Goal: Task Accomplishment & Management: Use online tool/utility

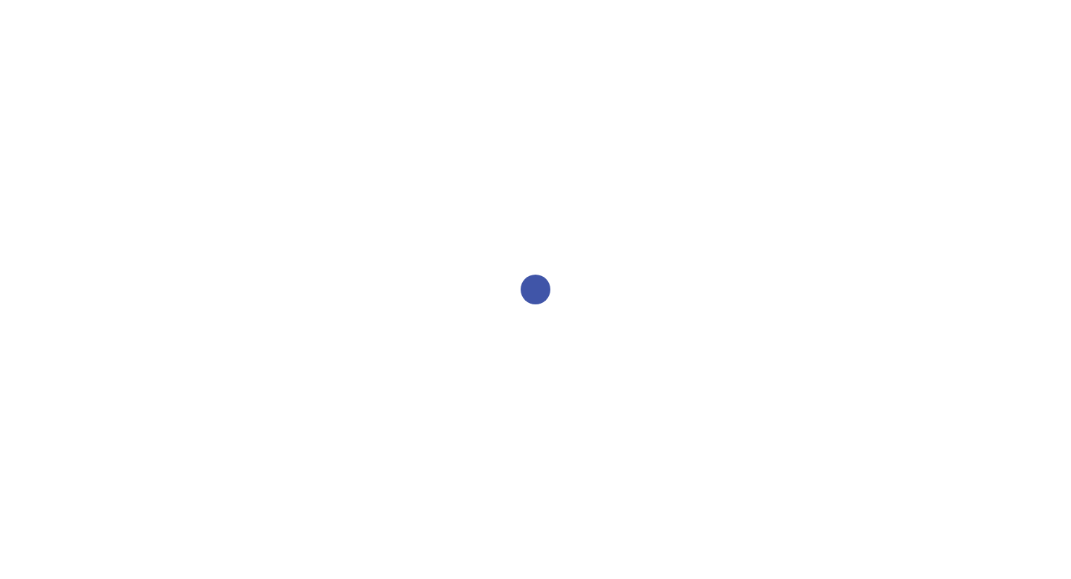
select select "2bed604d-1099-4043-b1bc-2365e8740244"
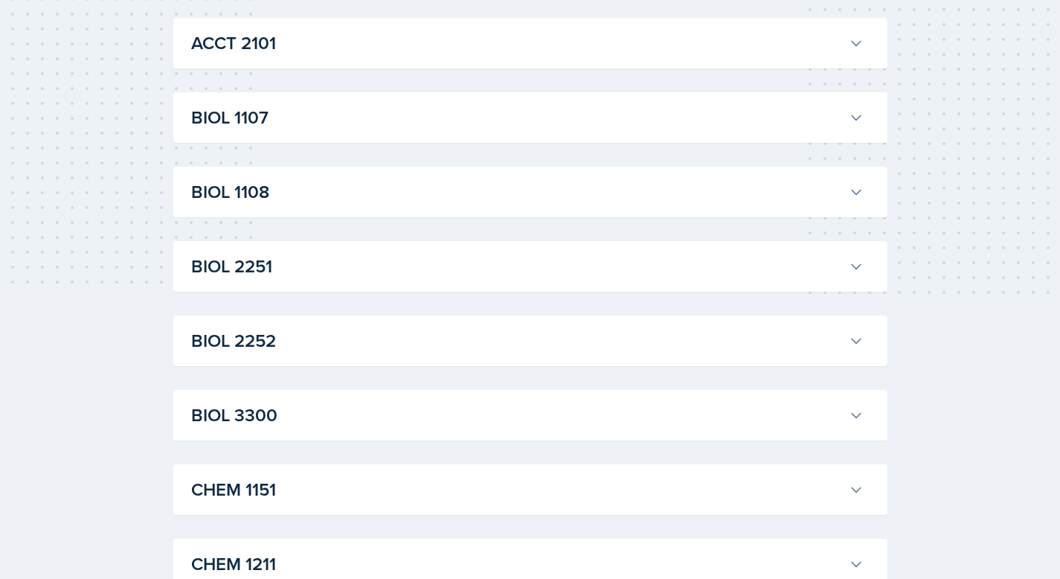
scroll to position [531, 0]
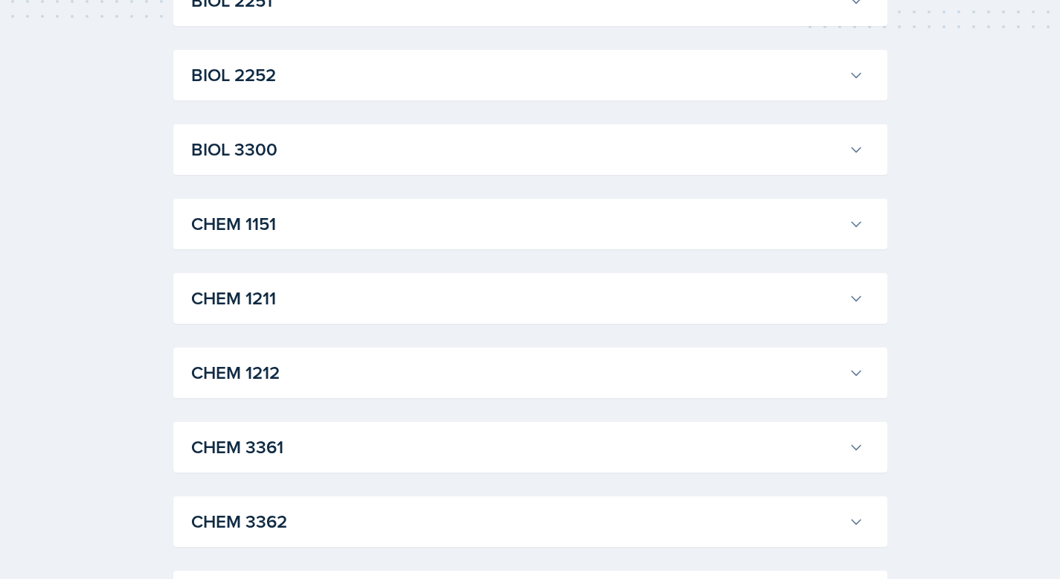
drag, startPoint x: 260, startPoint y: 94, endPoint x: 269, endPoint y: 120, distance: 26.8
click at [261, 94] on div "BIOL 2252 William Talley Professor: Steven Caras Export to Google Calendar Recu…" at bounding box center [530, 75] width 714 height 51
click at [272, 85] on h3 "BIOL 2252" at bounding box center [517, 75] width 652 height 27
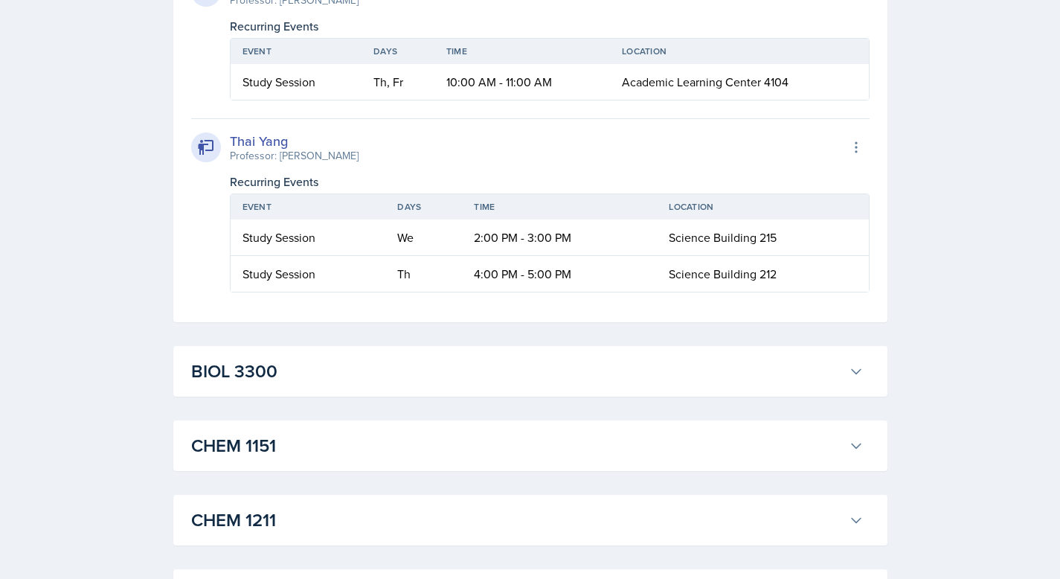
scroll to position [1103, 0]
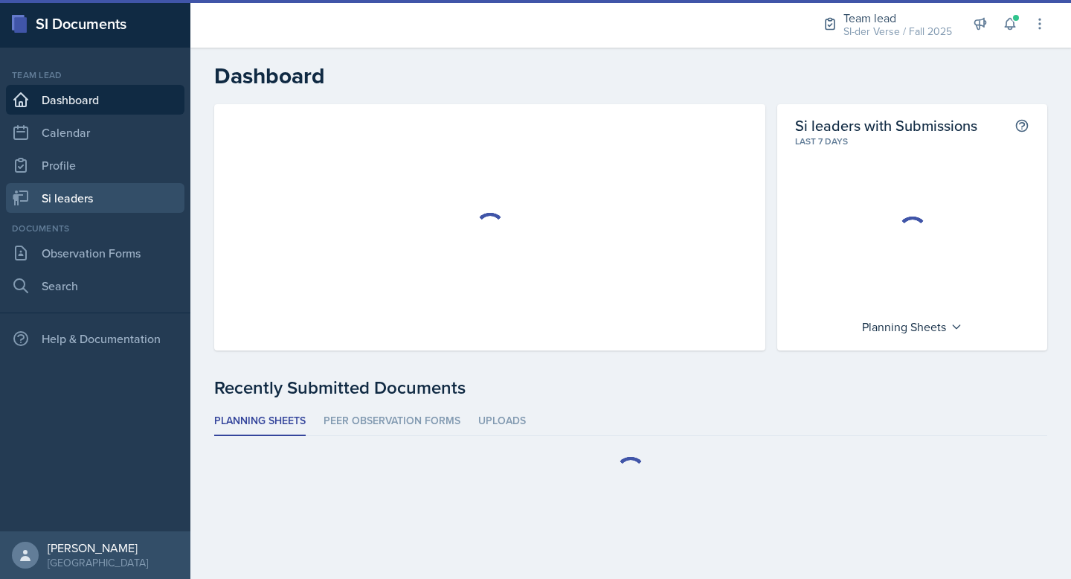
click at [82, 185] on link "Si leaders" at bounding box center [95, 198] width 179 height 30
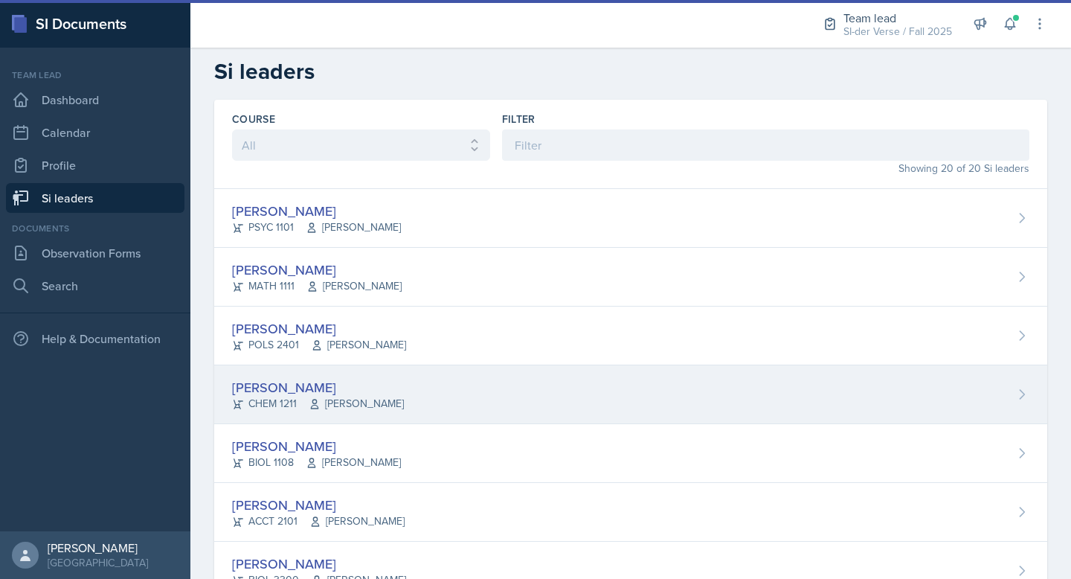
scroll to position [57, 0]
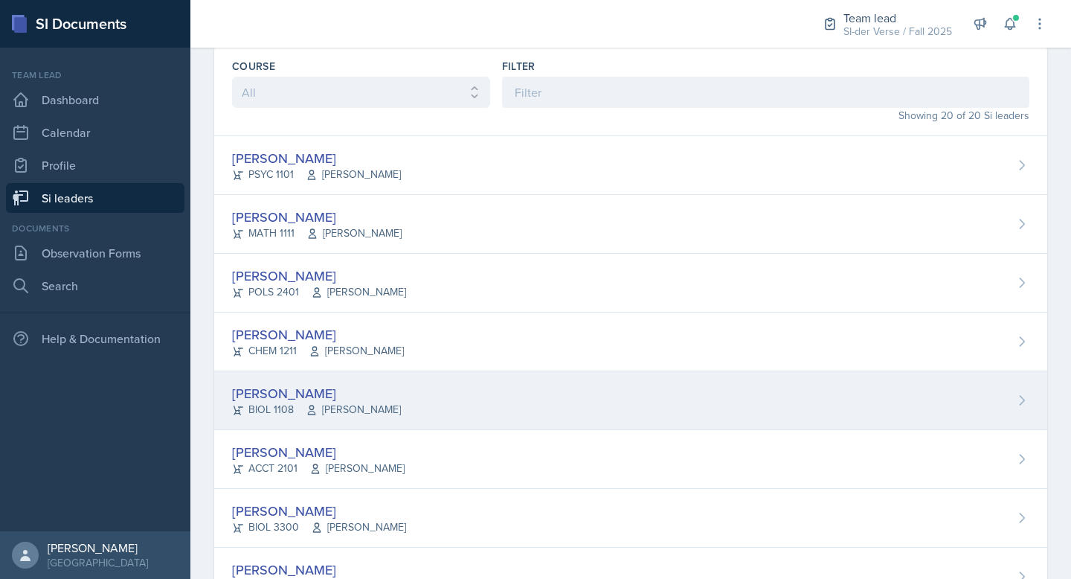
click at [288, 378] on div "[PERSON_NAME] BIOL 1108 [PERSON_NAME]" at bounding box center [630, 400] width 833 height 59
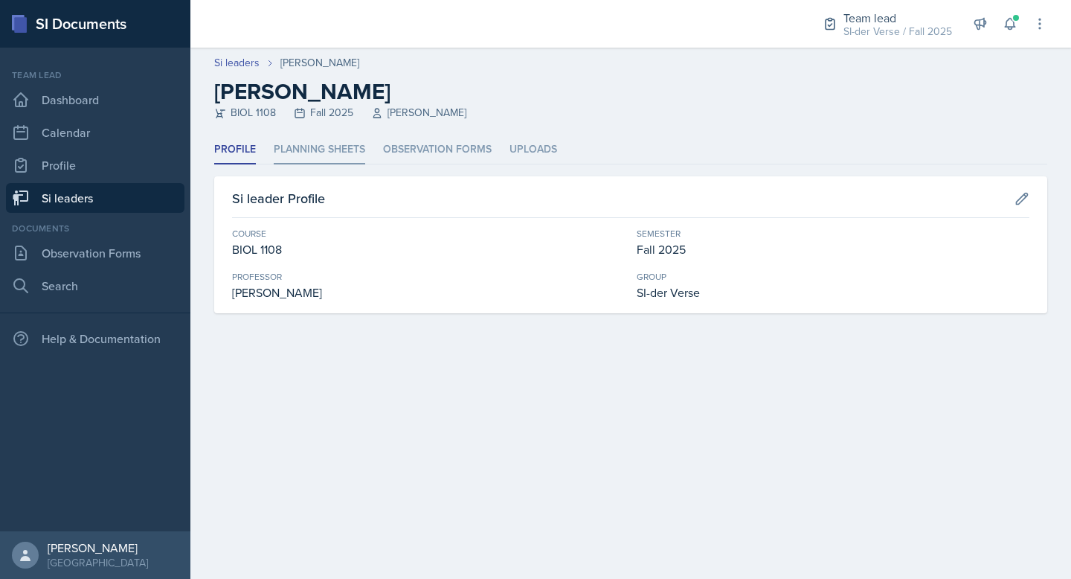
click at [319, 141] on li "Planning Sheets" at bounding box center [320, 149] width 92 height 29
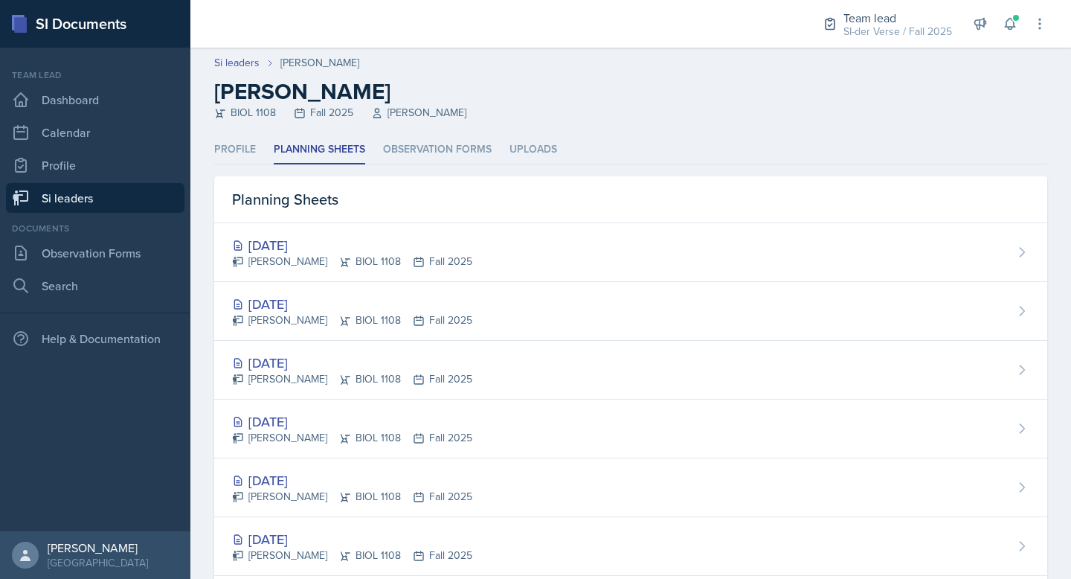
click at [53, 185] on link "Si leaders" at bounding box center [95, 198] width 179 height 30
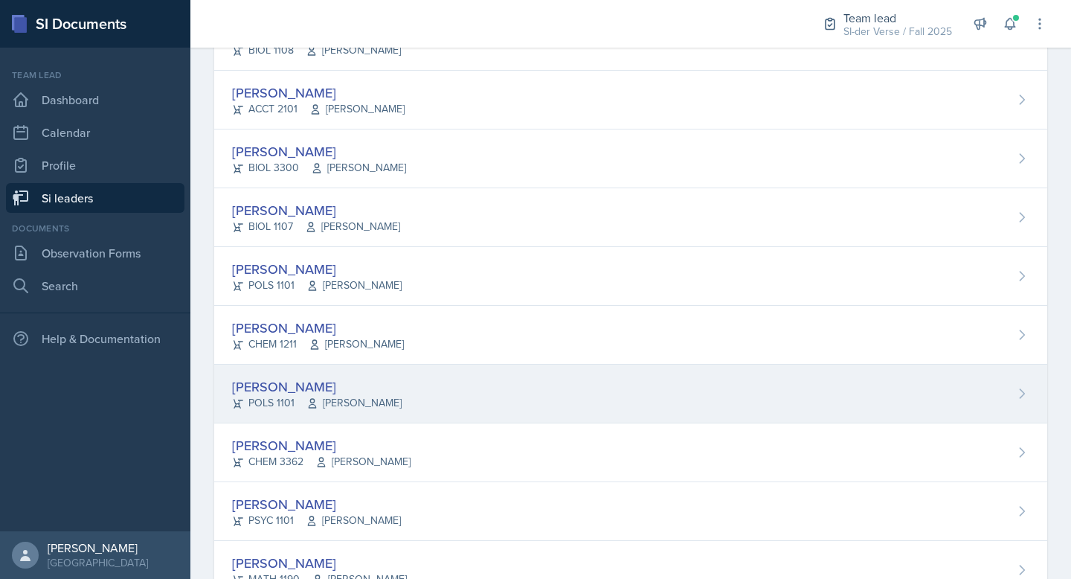
scroll to position [414, 0]
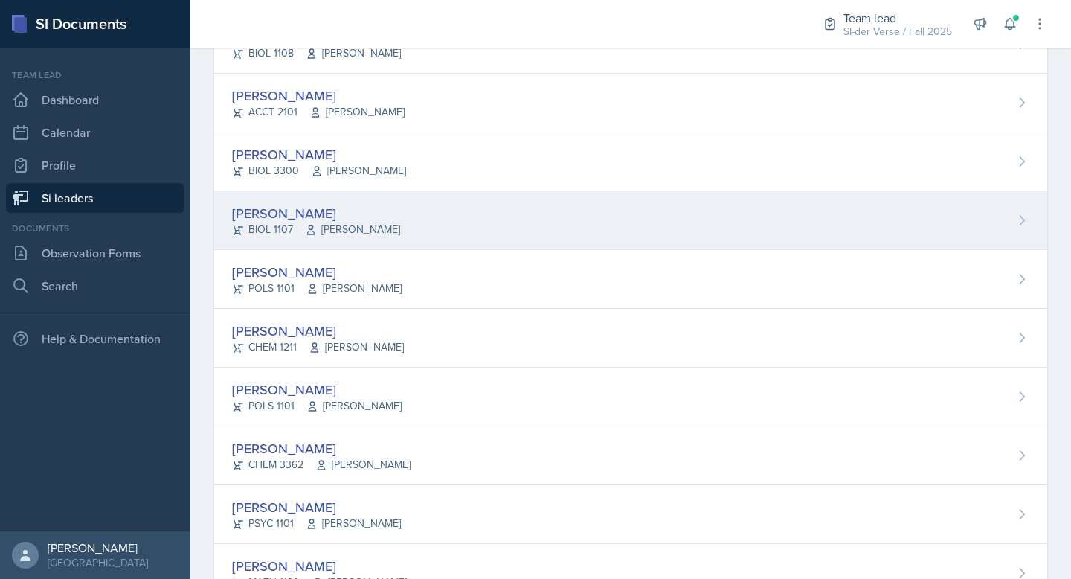
click at [346, 211] on div "[PERSON_NAME]" at bounding box center [316, 213] width 168 height 20
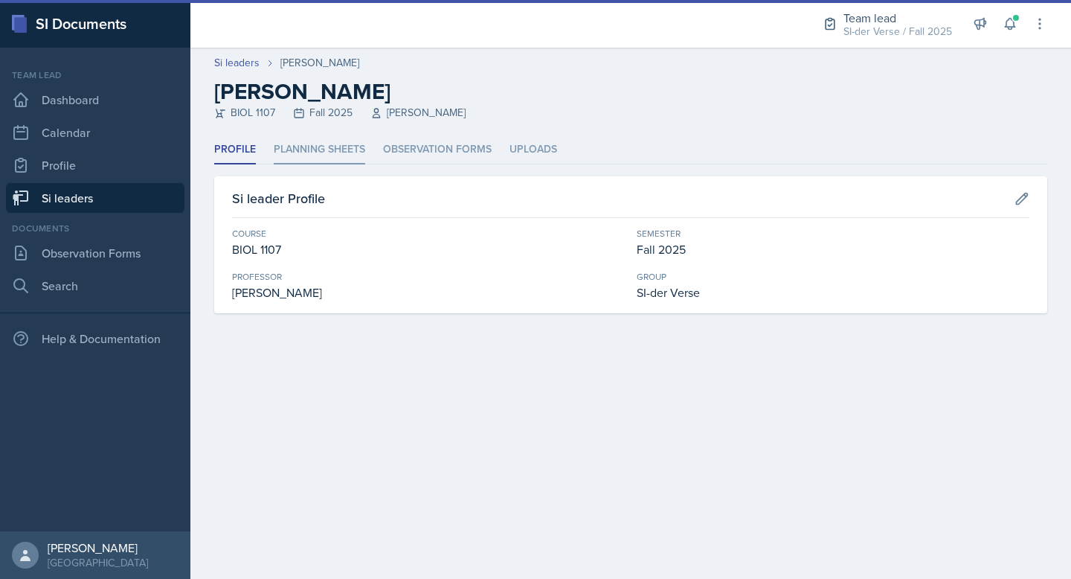
click at [308, 152] on li "Planning Sheets" at bounding box center [320, 149] width 92 height 29
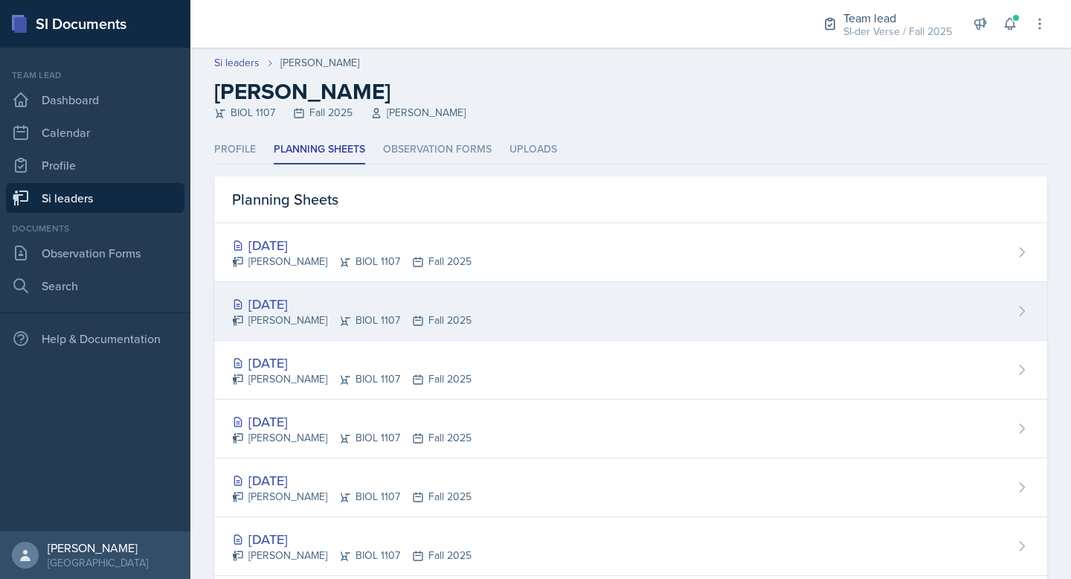
click at [306, 307] on div "[DATE]" at bounding box center [352, 304] width 240 height 20
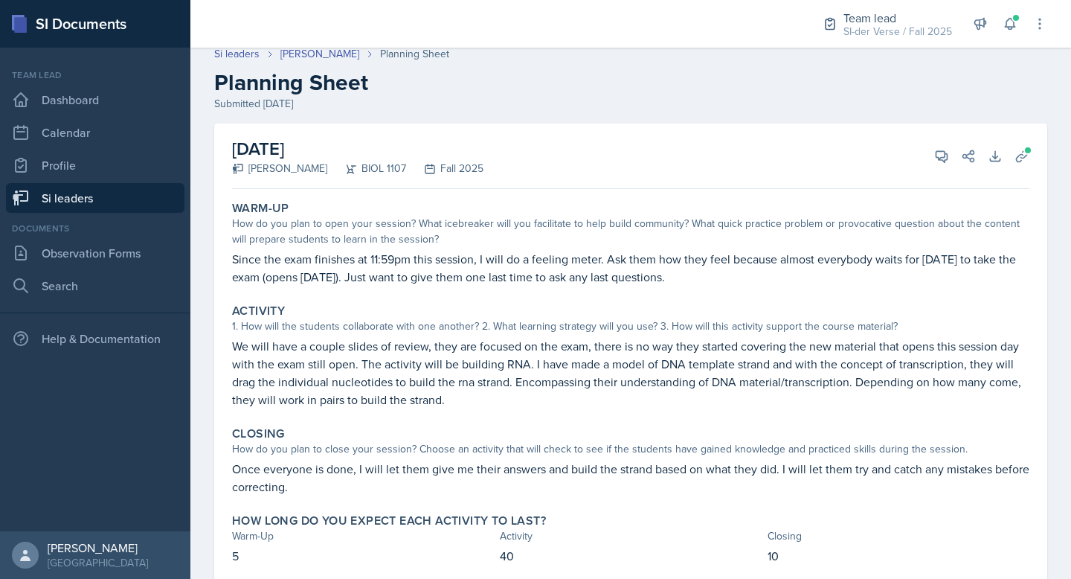
scroll to position [20, 0]
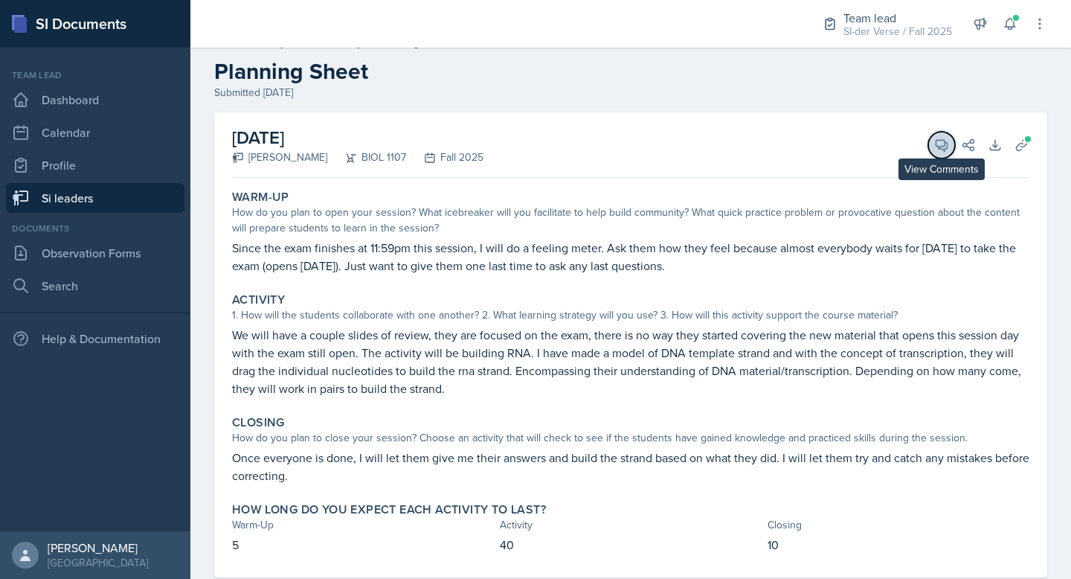
click at [937, 145] on icon at bounding box center [942, 145] width 11 height 11
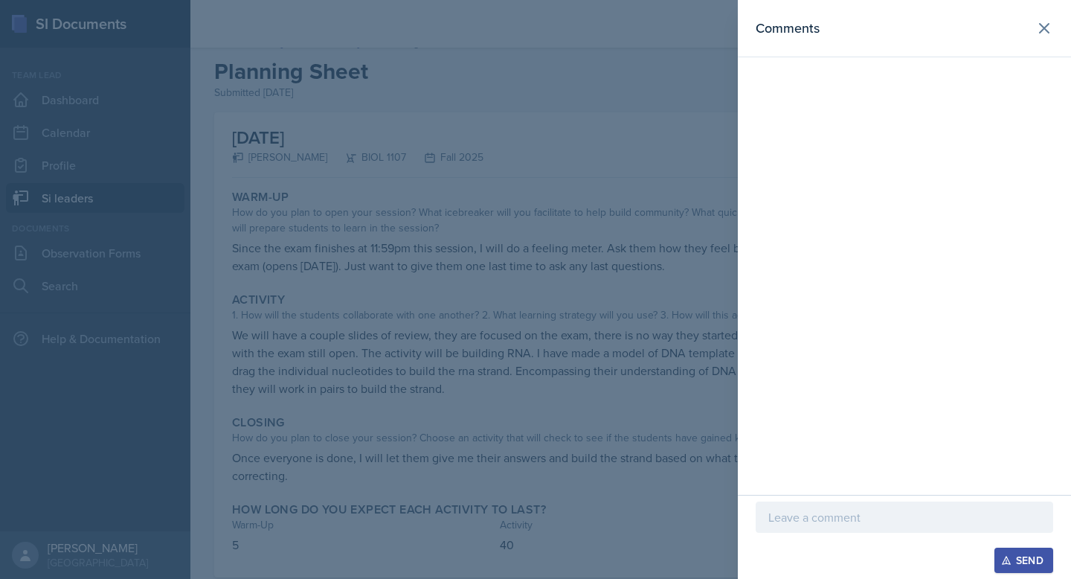
click at [799, 514] on p at bounding box center [905, 517] width 272 height 18
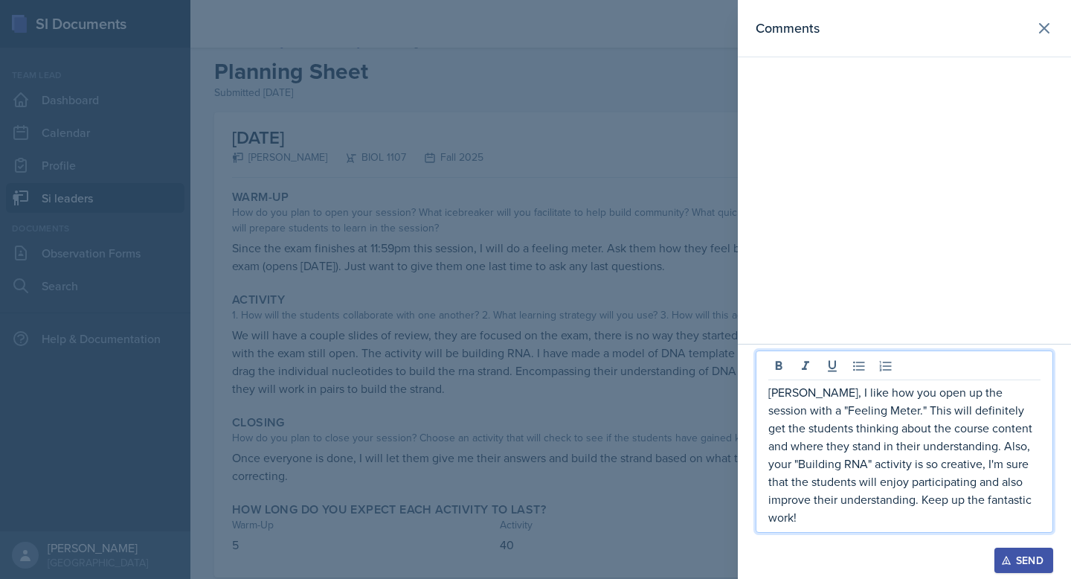
click at [1016, 555] on div "Send" at bounding box center [1023, 560] width 39 height 12
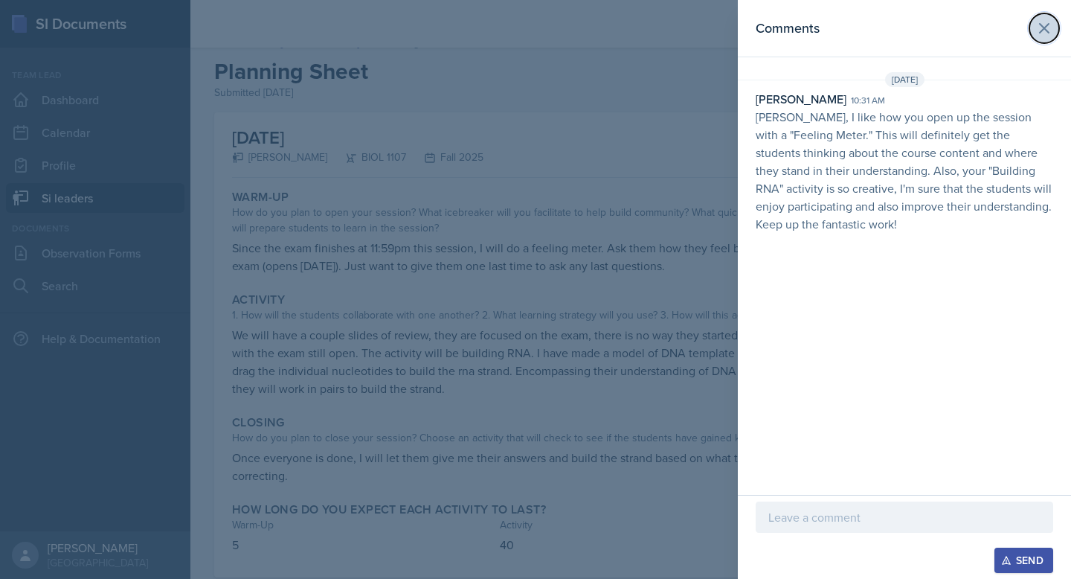
click at [1045, 36] on icon at bounding box center [1045, 28] width 18 height 18
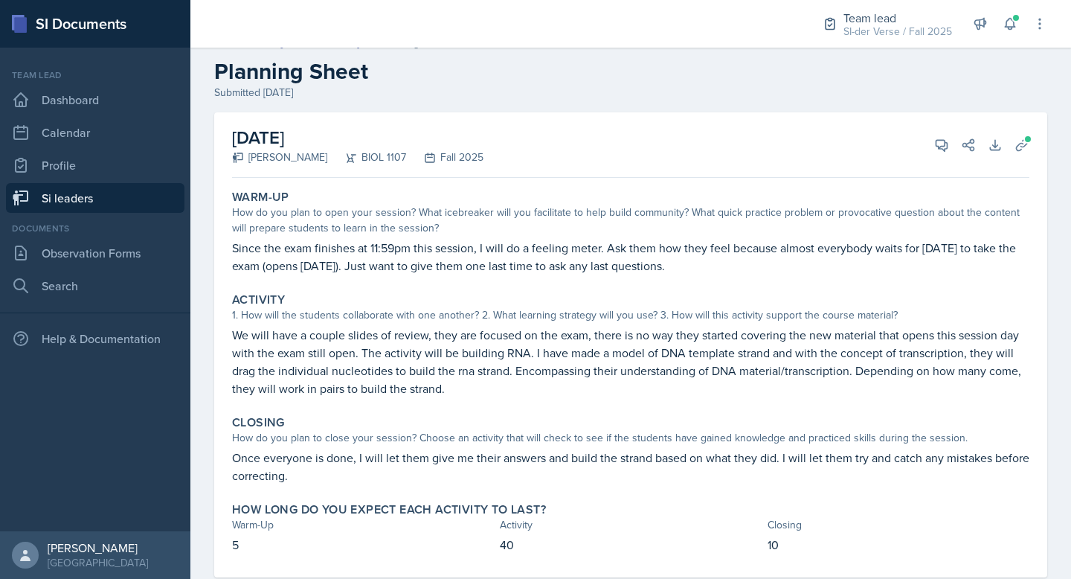
click at [86, 202] on link "Si leaders" at bounding box center [95, 198] width 179 height 30
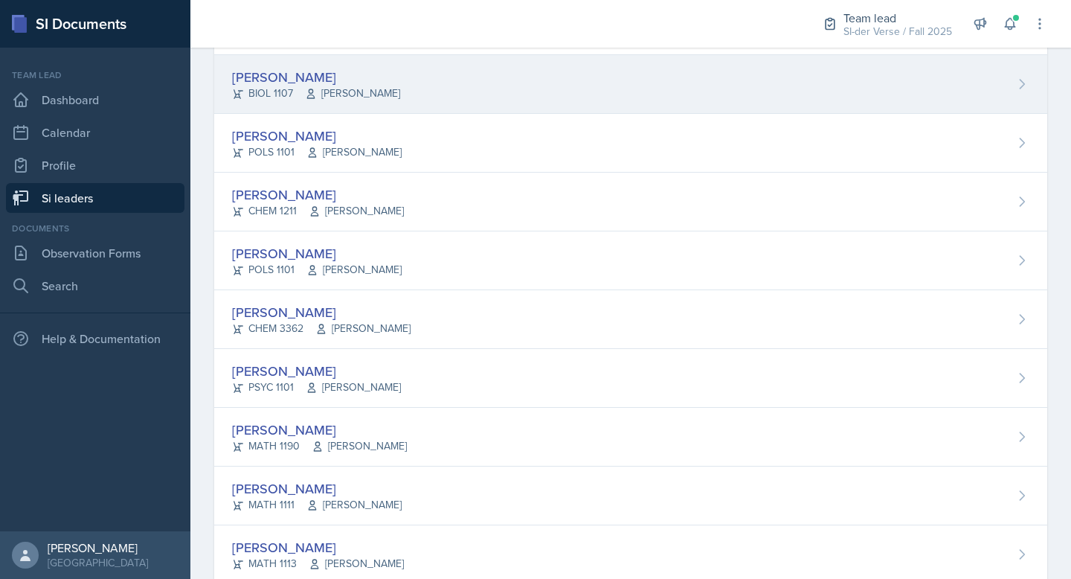
scroll to position [355, 0]
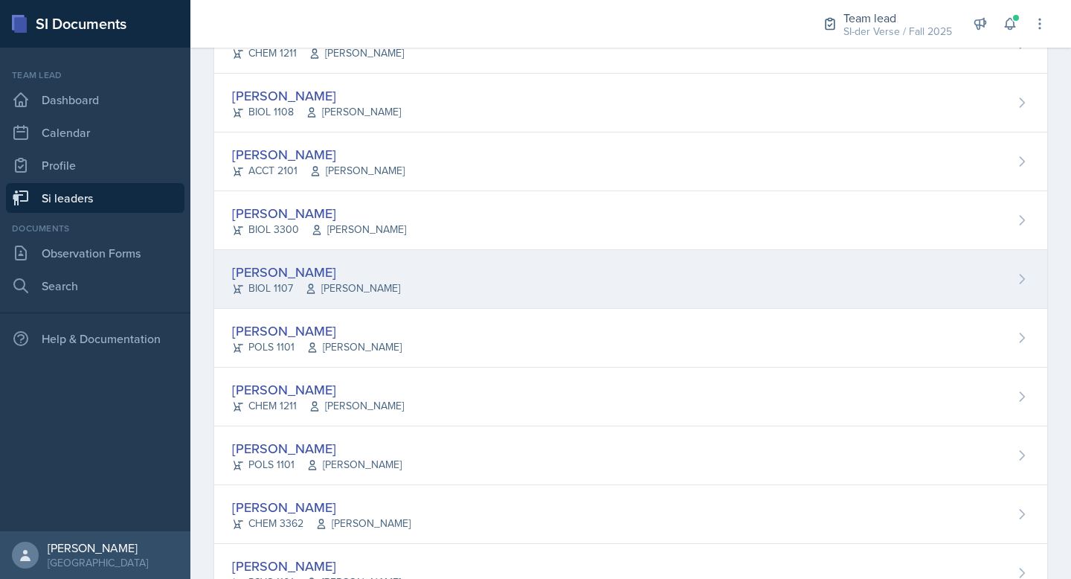
click at [326, 260] on div "[PERSON_NAME] BIOL 1107 [PERSON_NAME]" at bounding box center [630, 279] width 833 height 59
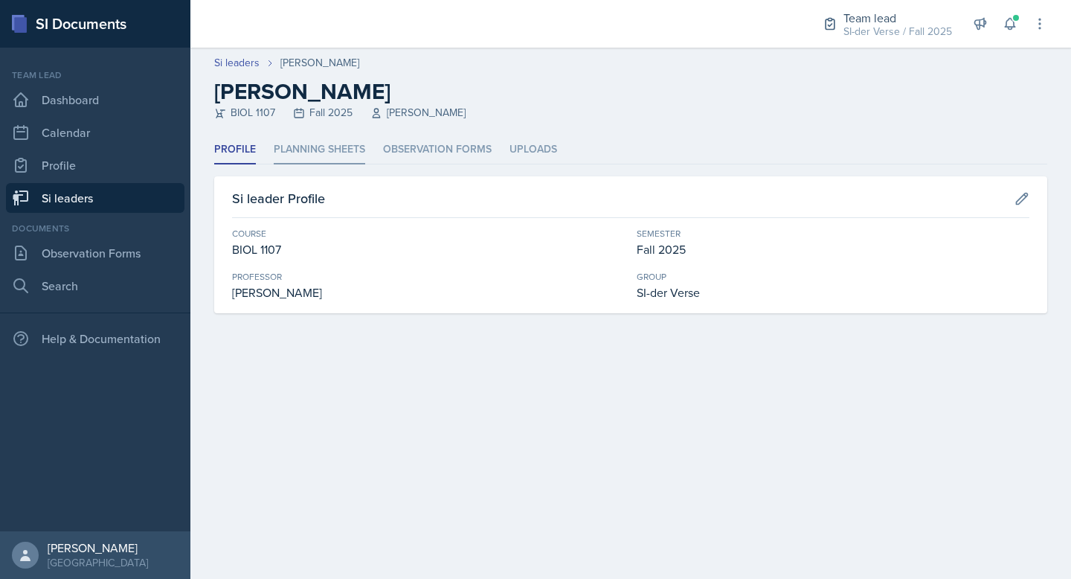
click at [315, 150] on li "Planning Sheets" at bounding box center [320, 149] width 92 height 29
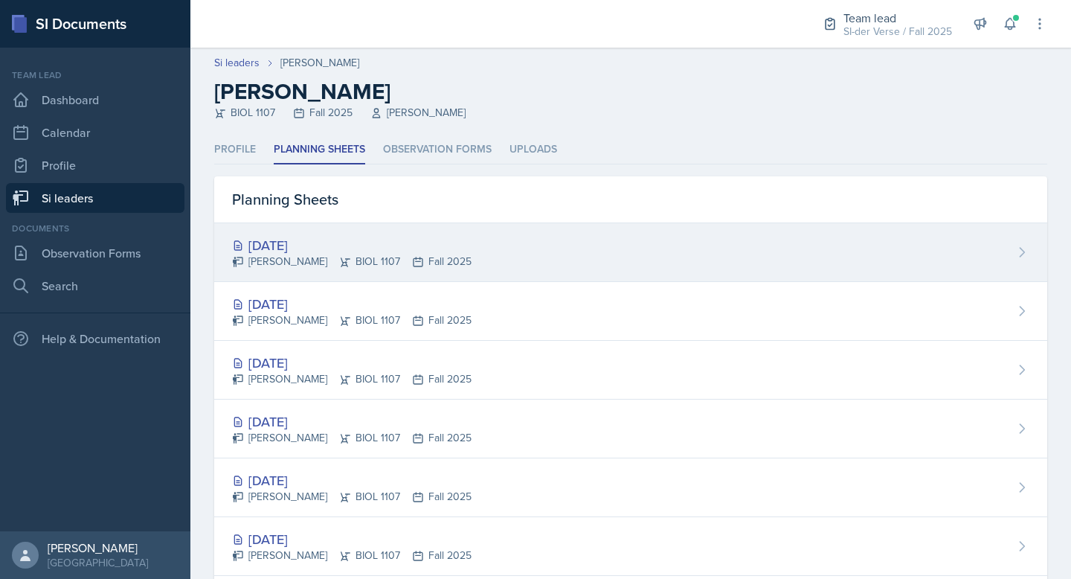
click at [315, 254] on div "[PERSON_NAME] BIOL 1107 Fall 2025" at bounding box center [352, 262] width 240 height 16
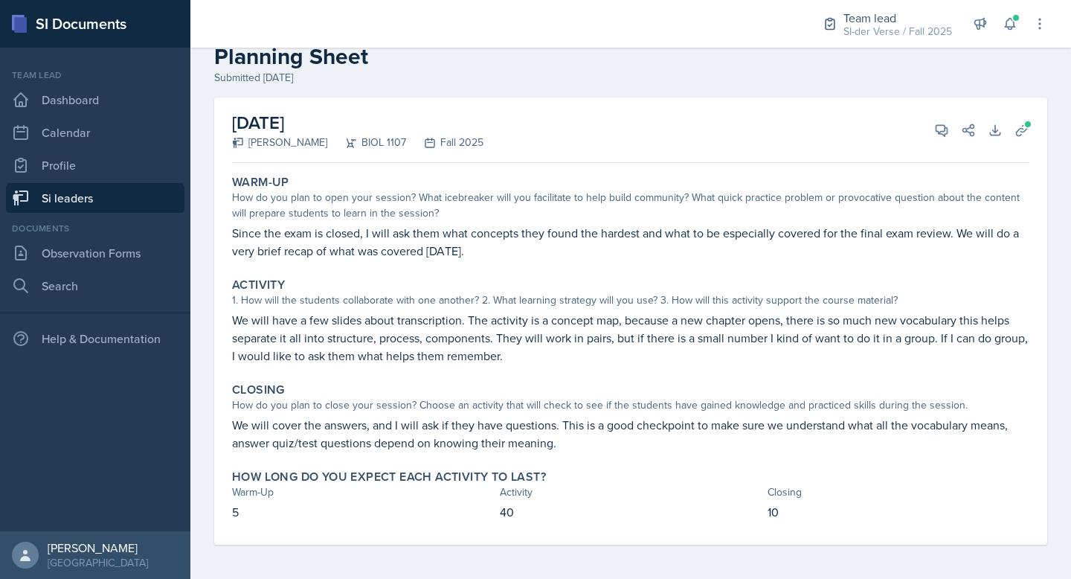
scroll to position [36, 0]
click at [937, 124] on icon at bounding box center [942, 129] width 11 height 11
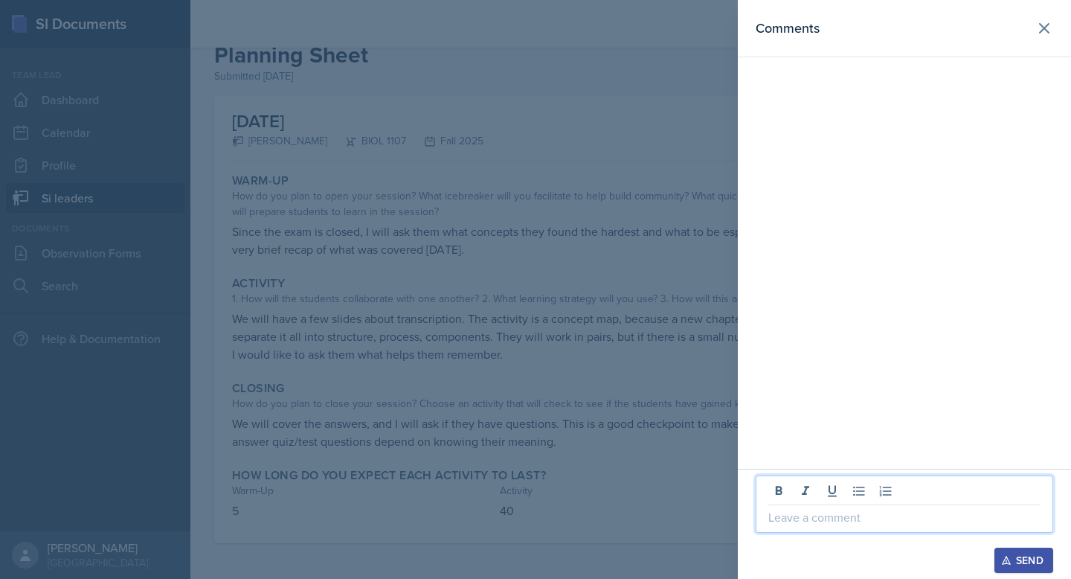
click at [798, 516] on p at bounding box center [905, 517] width 272 height 18
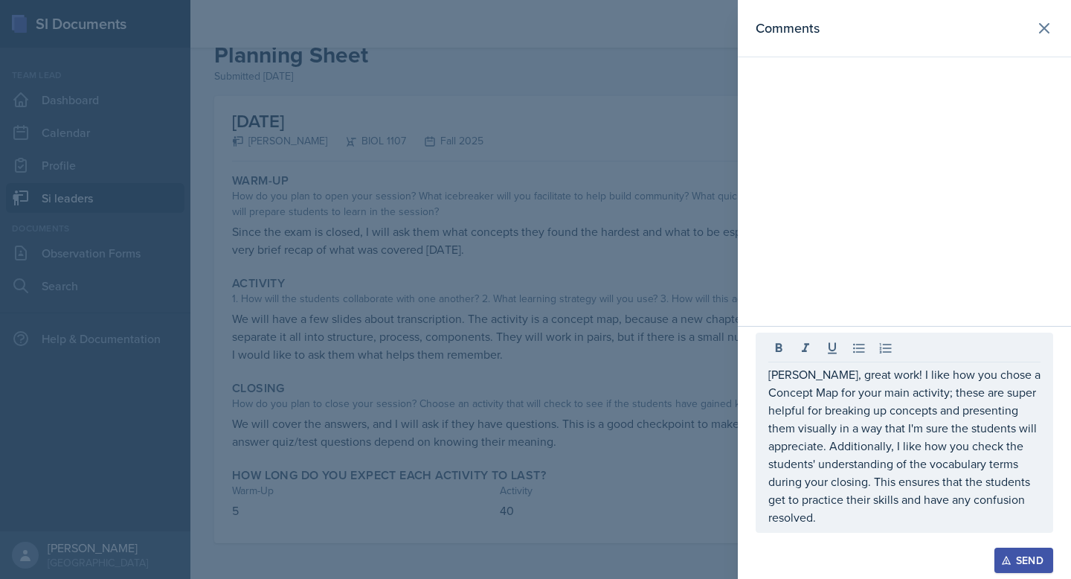
click at [1021, 568] on button "Send" at bounding box center [1024, 560] width 59 height 25
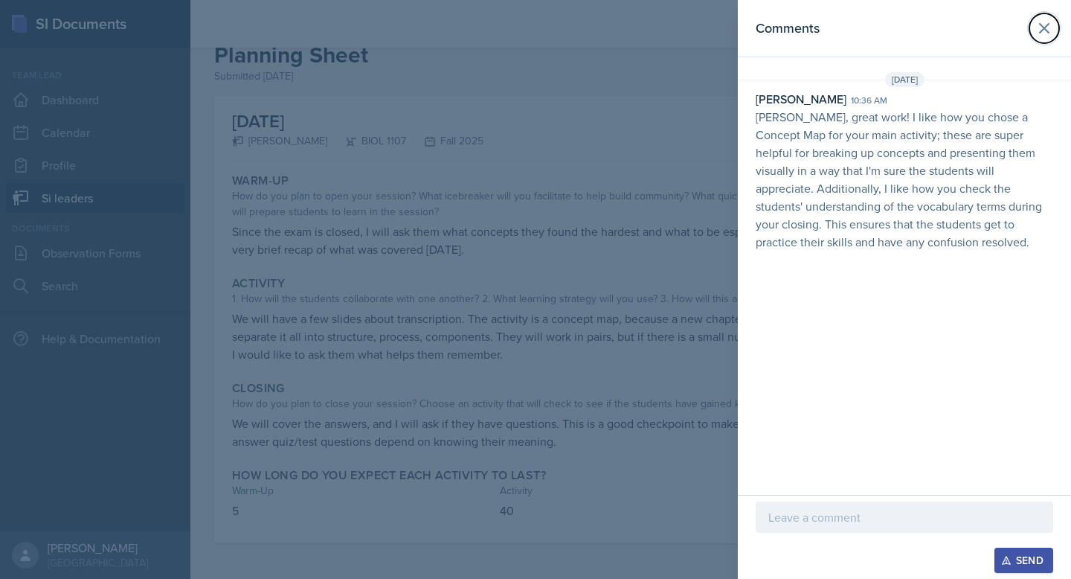
click at [1033, 31] on button at bounding box center [1045, 28] width 30 height 30
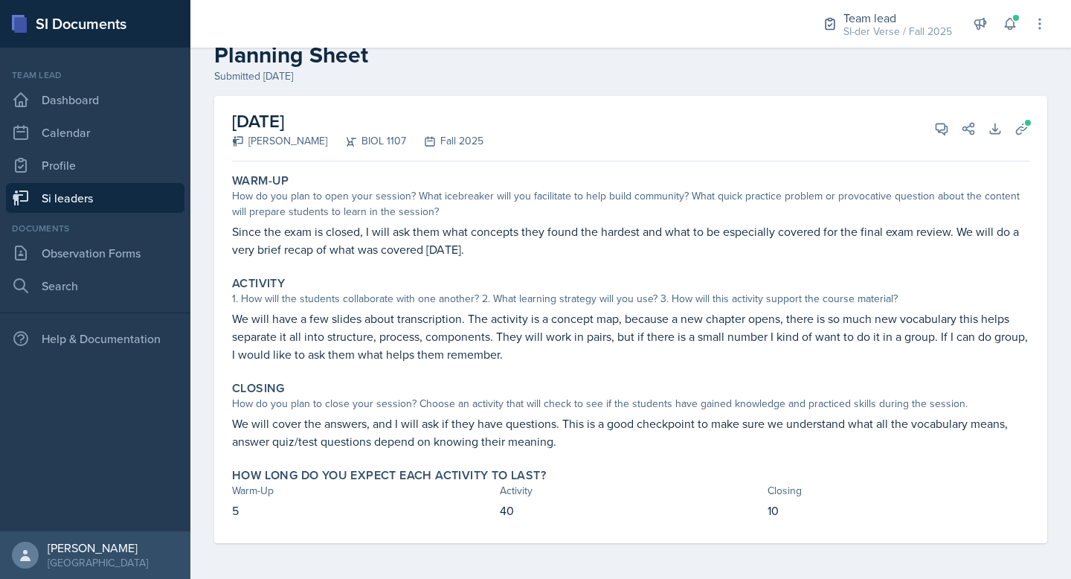
click at [62, 195] on link "Si leaders" at bounding box center [95, 198] width 179 height 30
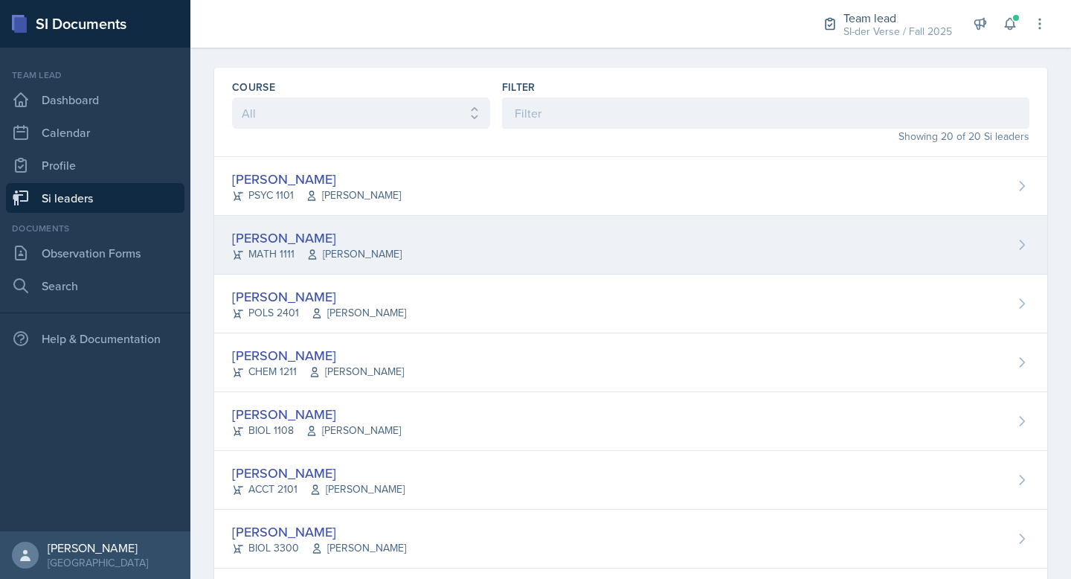
click at [337, 221] on div "[PERSON_NAME] MATH 1111 [PERSON_NAME]" at bounding box center [630, 245] width 833 height 59
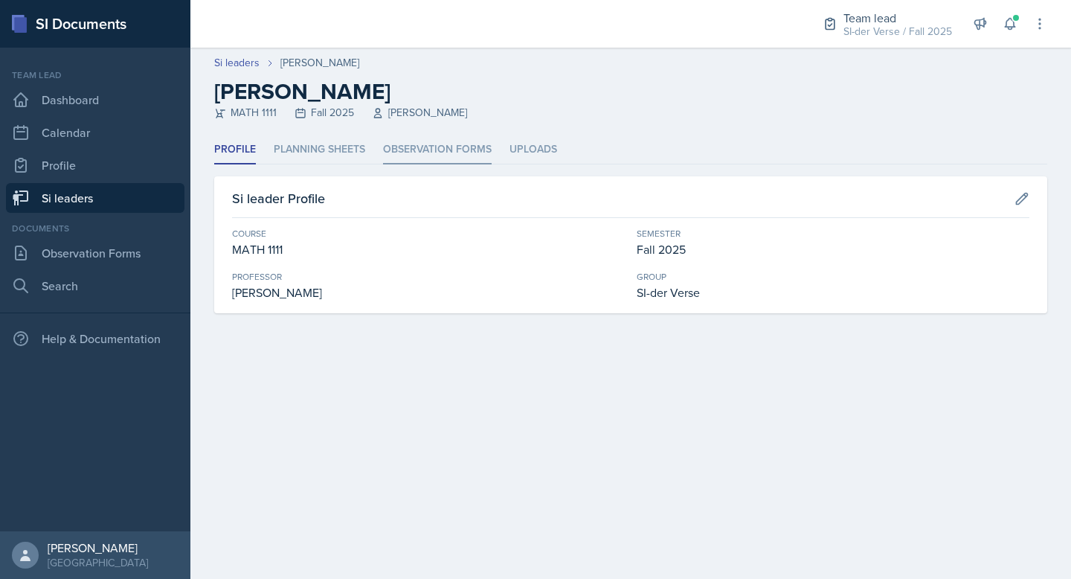
click at [428, 154] on li "Observation Forms" at bounding box center [437, 149] width 109 height 29
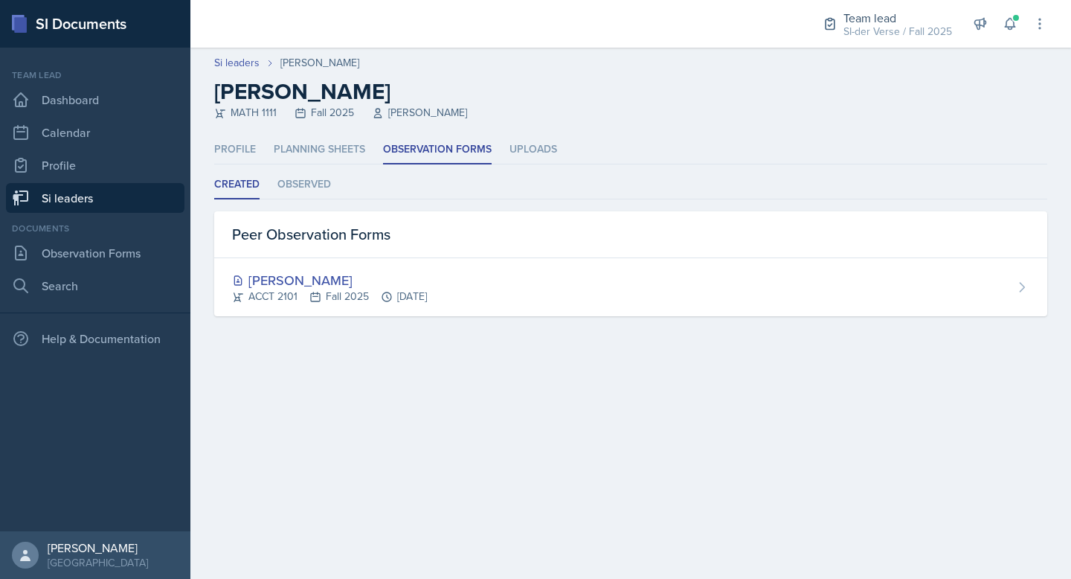
click at [99, 208] on link "Si leaders" at bounding box center [95, 198] width 179 height 30
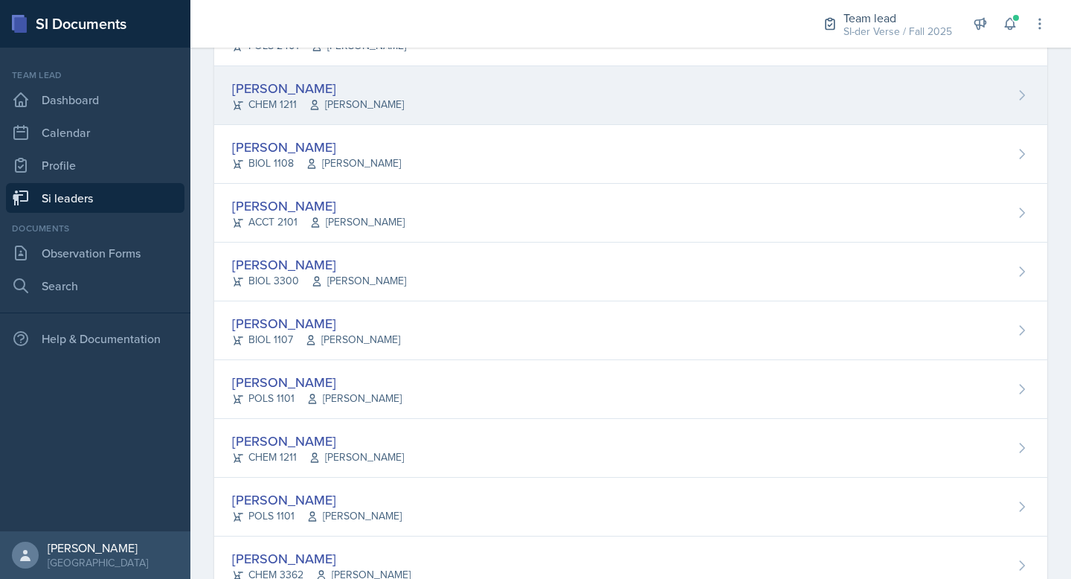
scroll to position [202, 0]
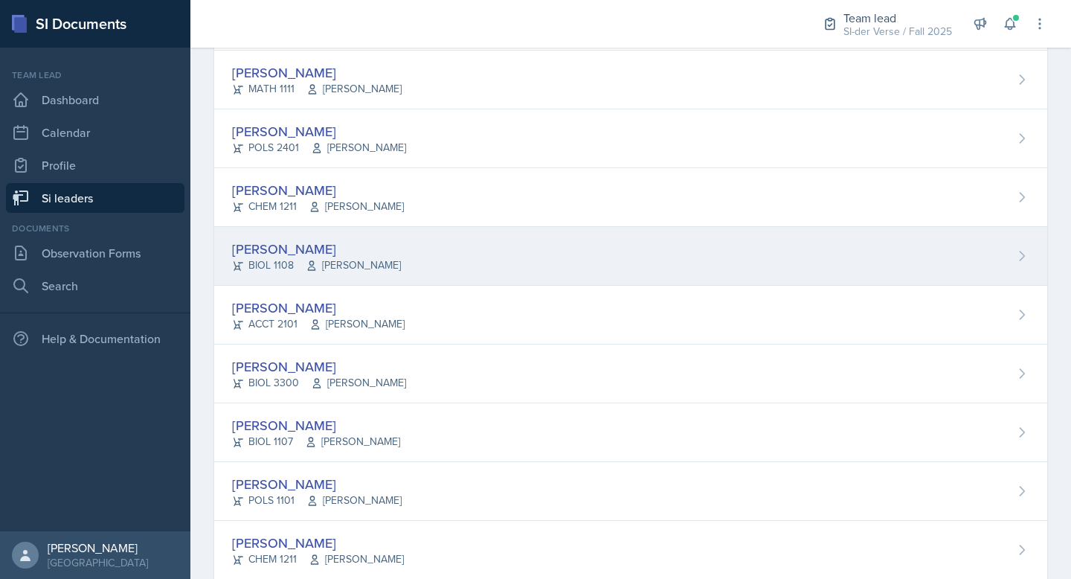
click at [294, 249] on div "[PERSON_NAME]" at bounding box center [316, 249] width 169 height 20
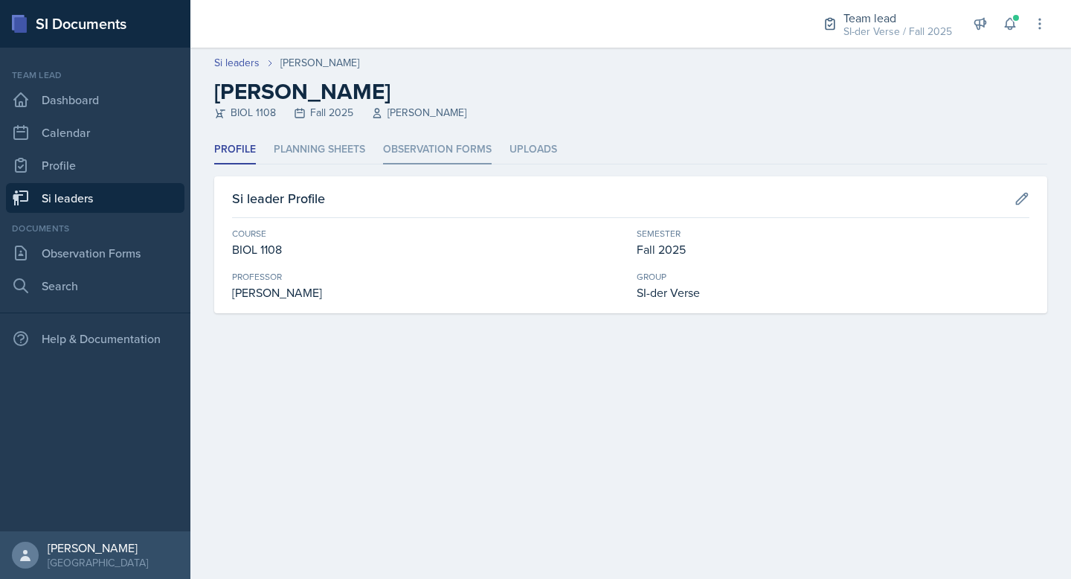
click at [393, 141] on li "Observation Forms" at bounding box center [437, 149] width 109 height 29
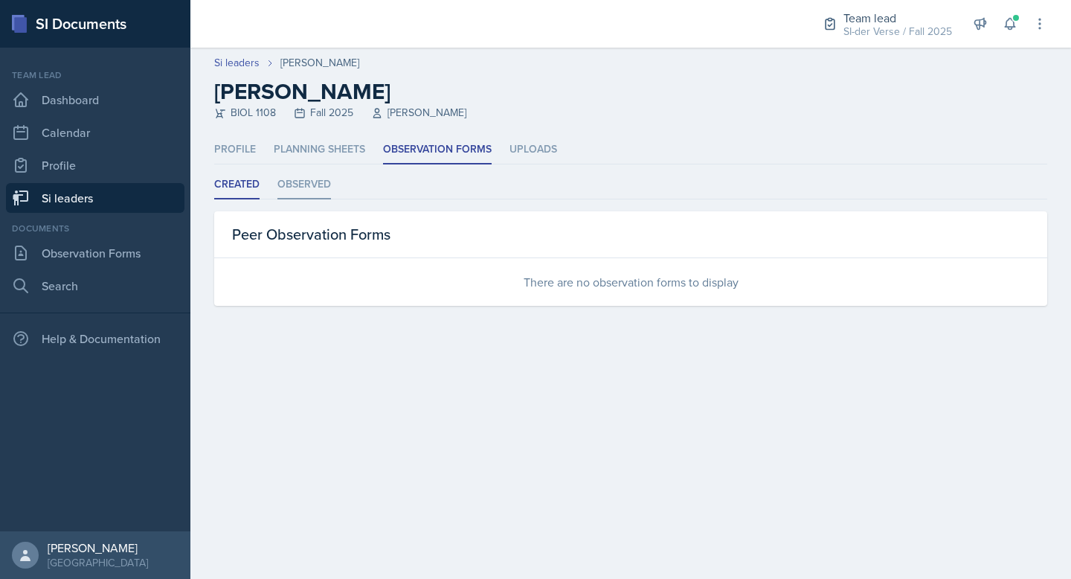
click at [298, 187] on li "Observed" at bounding box center [305, 184] width 54 height 29
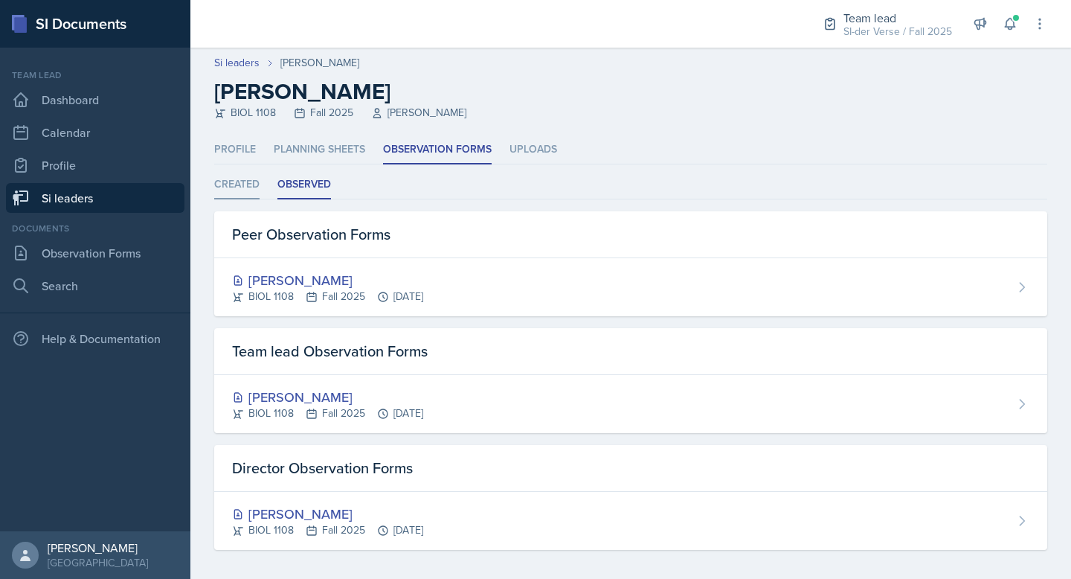
click at [238, 190] on li "Created" at bounding box center [236, 184] width 45 height 29
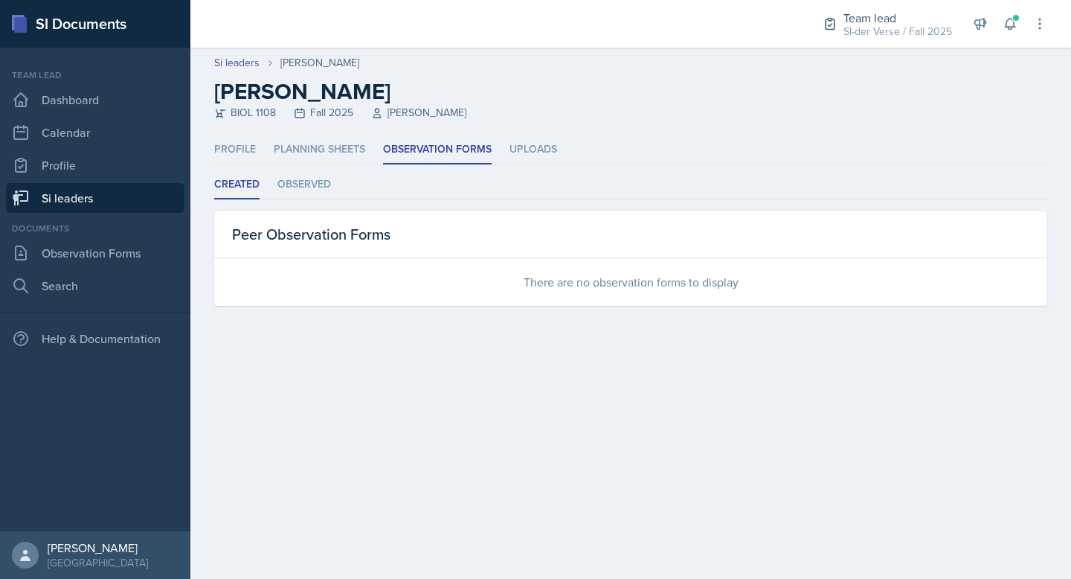
click at [62, 194] on link "Si leaders" at bounding box center [95, 198] width 179 height 30
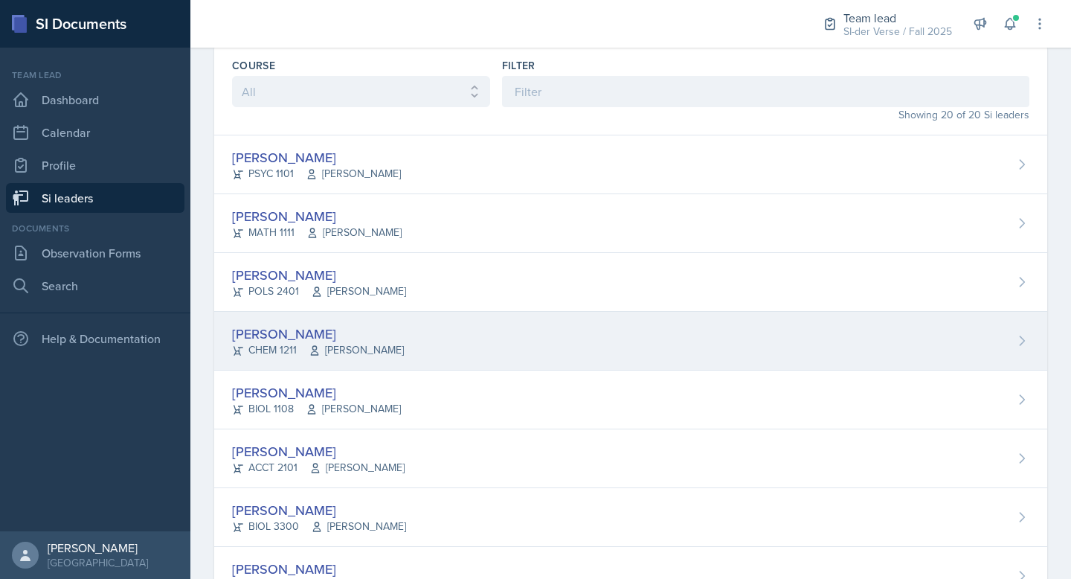
scroll to position [133, 0]
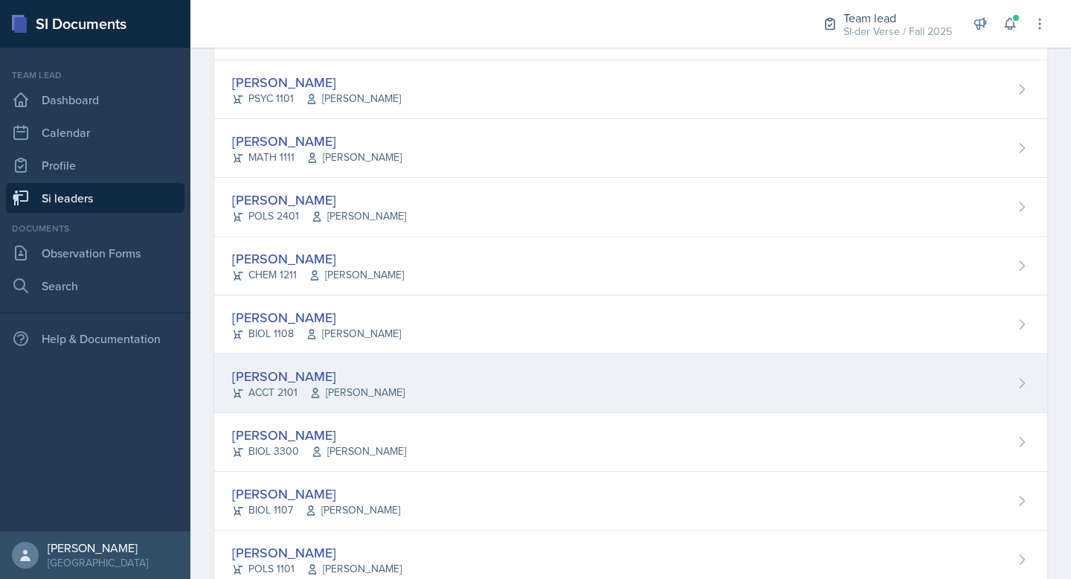
click at [320, 360] on div "[PERSON_NAME] ACCT 2101 [PERSON_NAME]" at bounding box center [630, 383] width 833 height 59
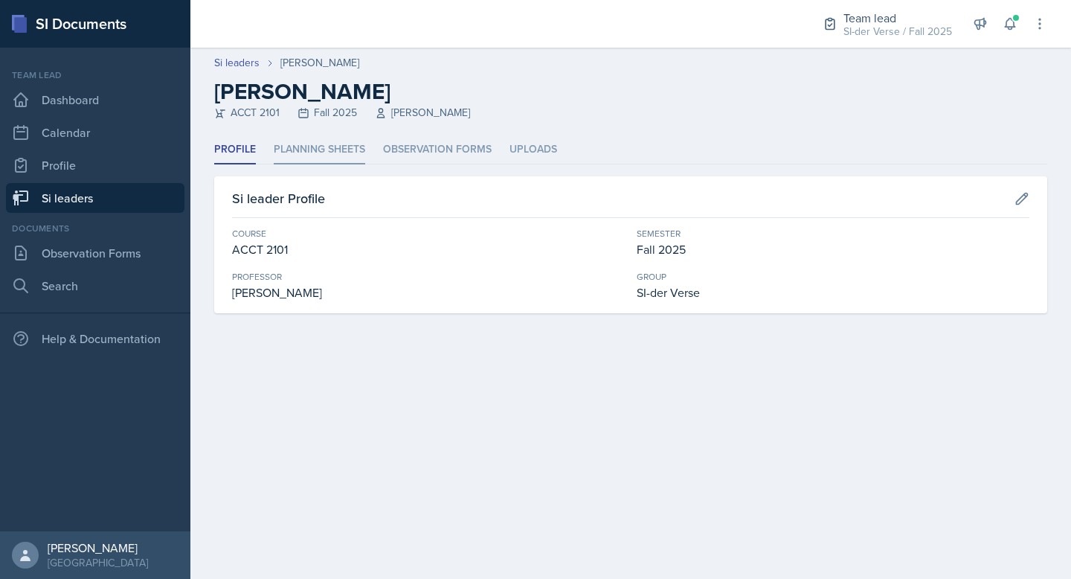
click at [312, 158] on li "Planning Sheets" at bounding box center [320, 149] width 92 height 29
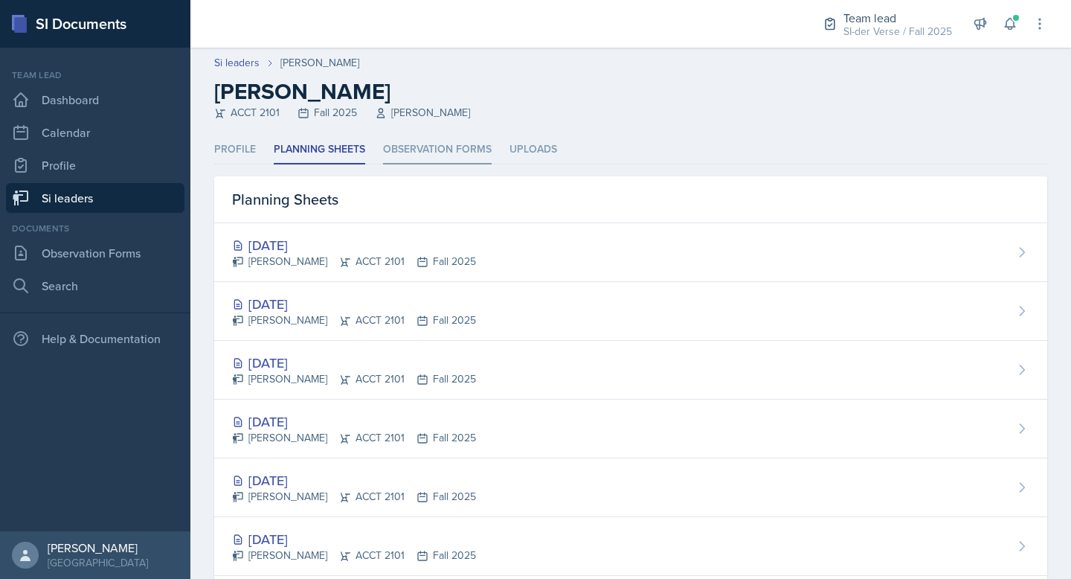
click at [430, 156] on li "Observation Forms" at bounding box center [437, 149] width 109 height 29
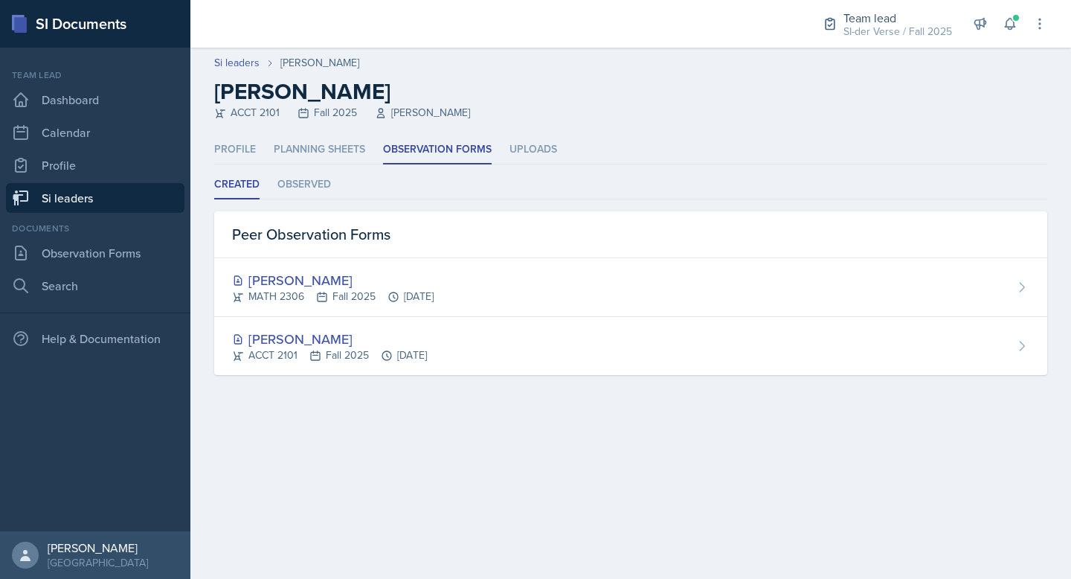
click at [74, 203] on link "Si leaders" at bounding box center [95, 198] width 179 height 30
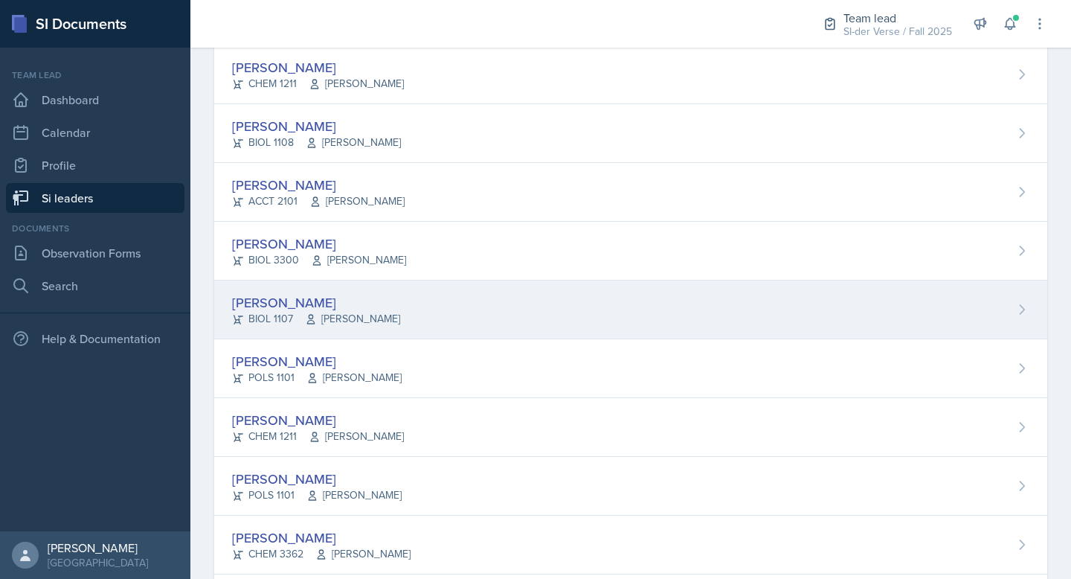
scroll to position [310, 0]
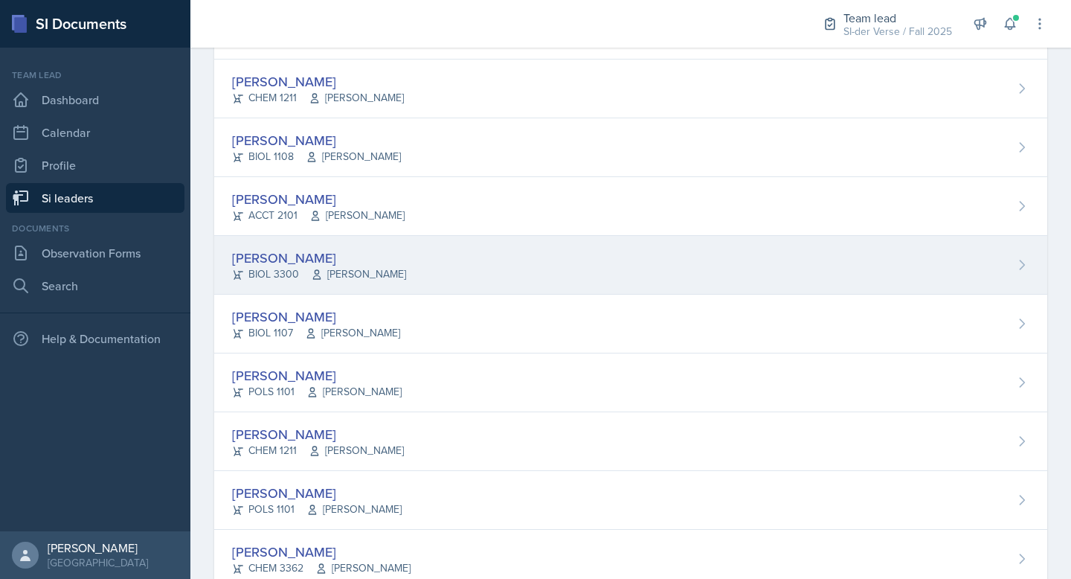
click at [297, 264] on div "[PERSON_NAME]" at bounding box center [319, 258] width 174 height 20
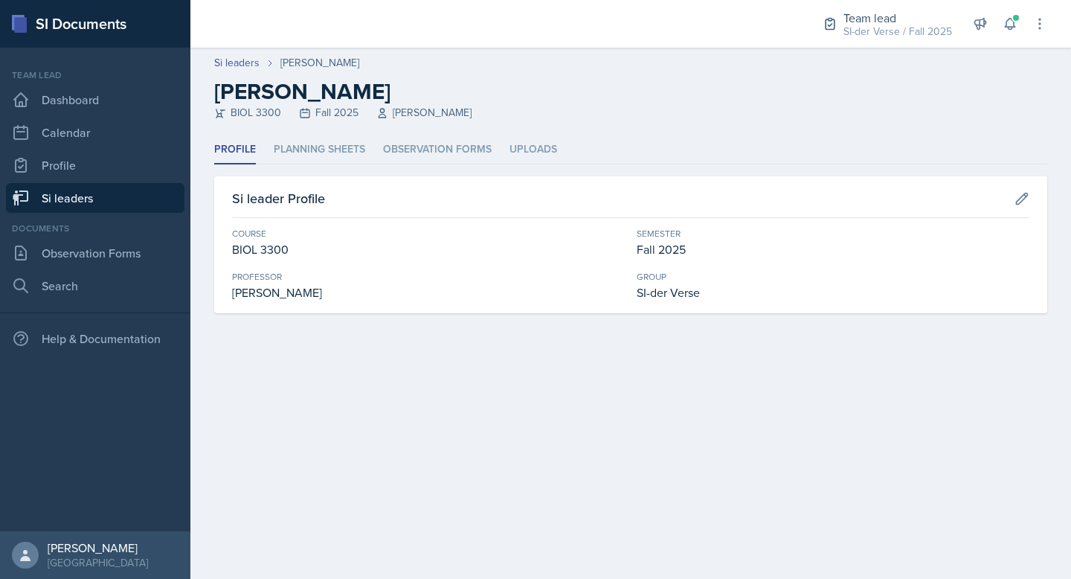
click at [377, 153] on ul "Profile Planning Sheets Observation Forms Uploads" at bounding box center [630, 149] width 833 height 29
click at [397, 148] on li "Observation Forms" at bounding box center [437, 149] width 109 height 29
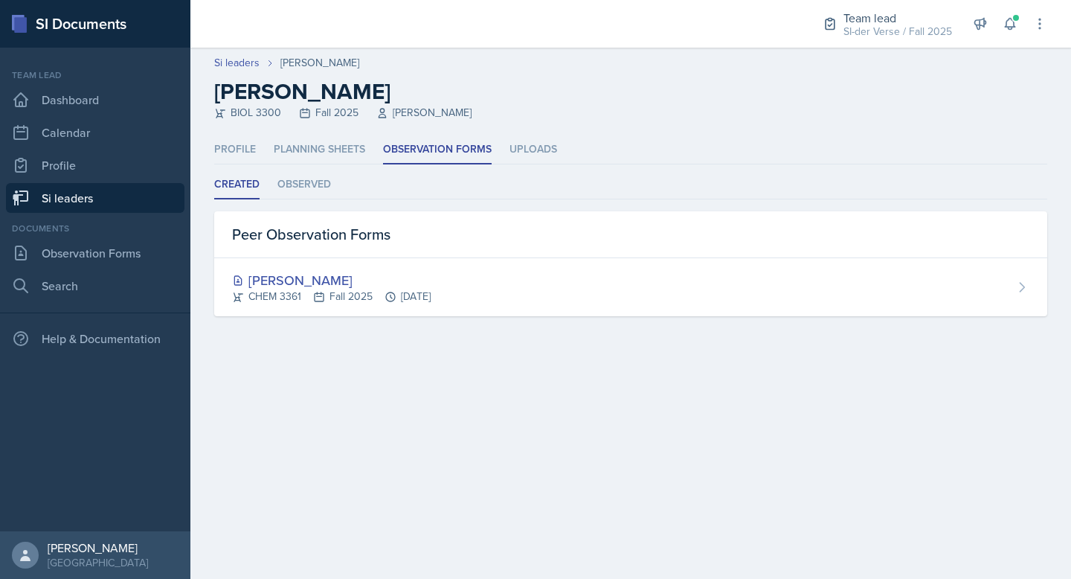
click at [71, 193] on link "Si leaders" at bounding box center [95, 198] width 179 height 30
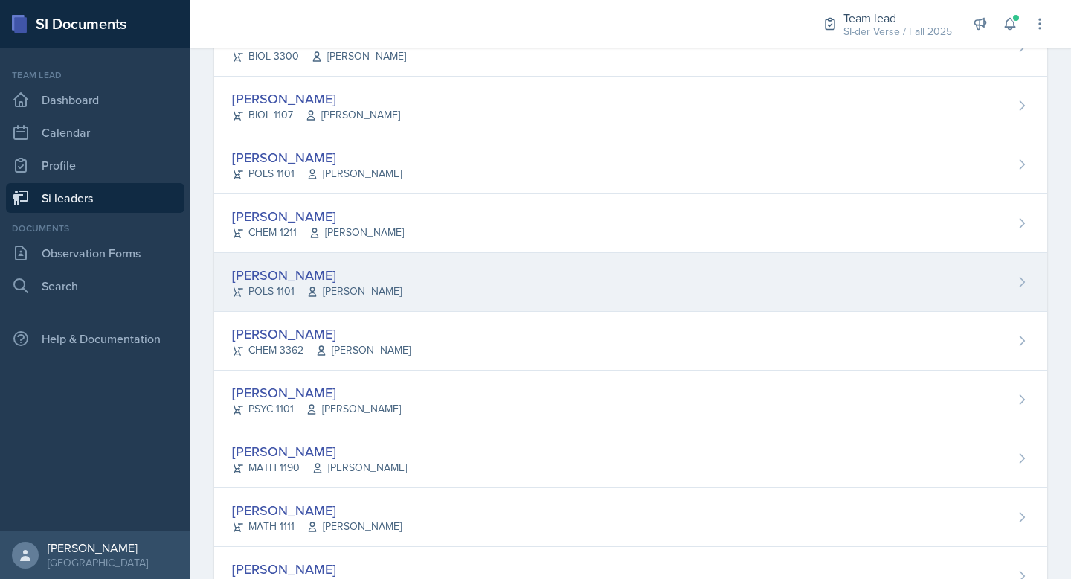
scroll to position [436, 0]
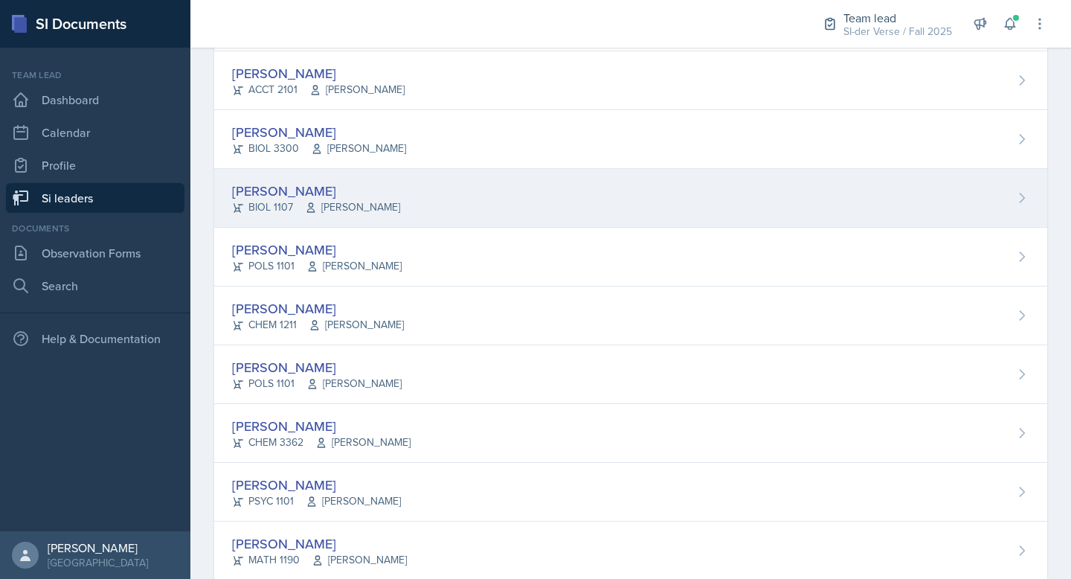
click at [261, 185] on div "[PERSON_NAME]" at bounding box center [316, 191] width 168 height 20
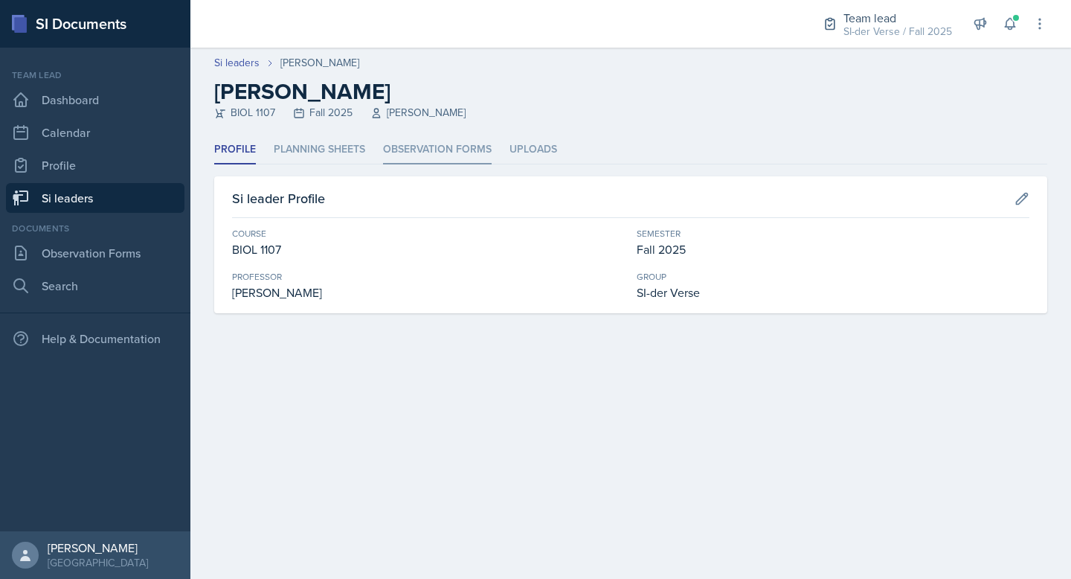
click at [432, 140] on li "Observation Forms" at bounding box center [437, 149] width 109 height 29
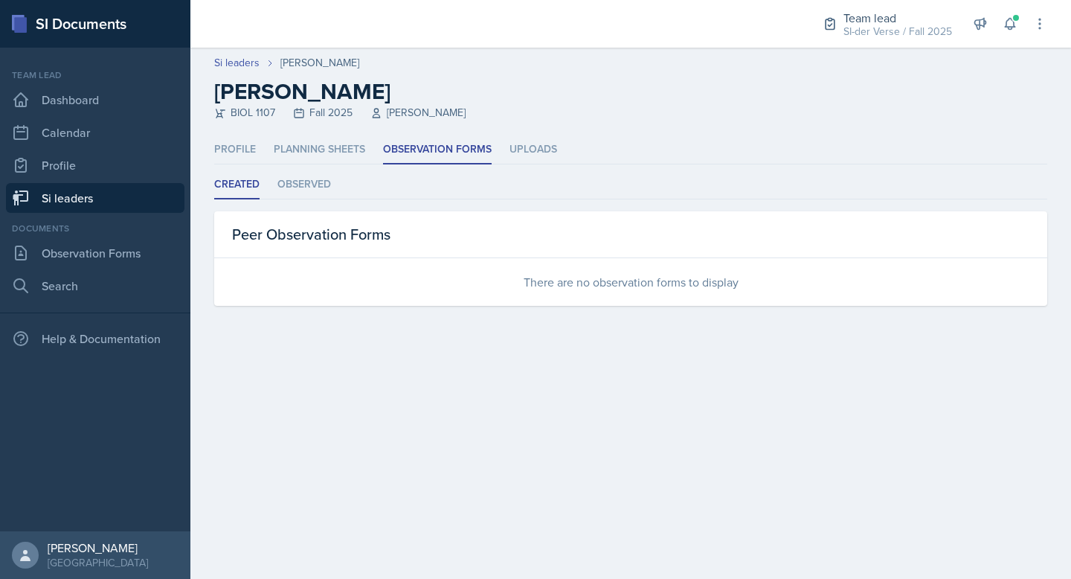
click at [104, 211] on link "Si leaders" at bounding box center [95, 198] width 179 height 30
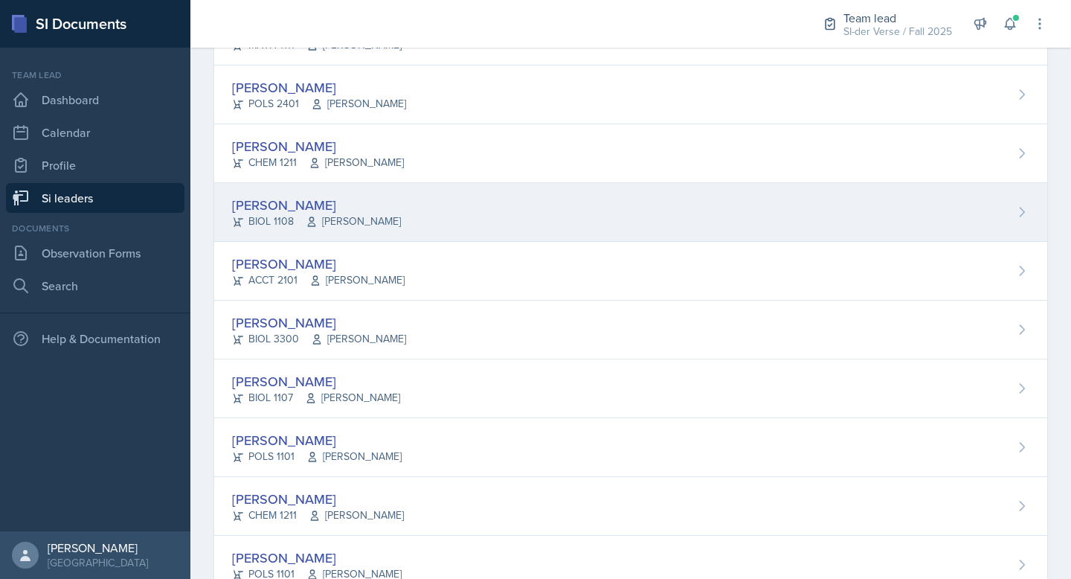
scroll to position [430, 0]
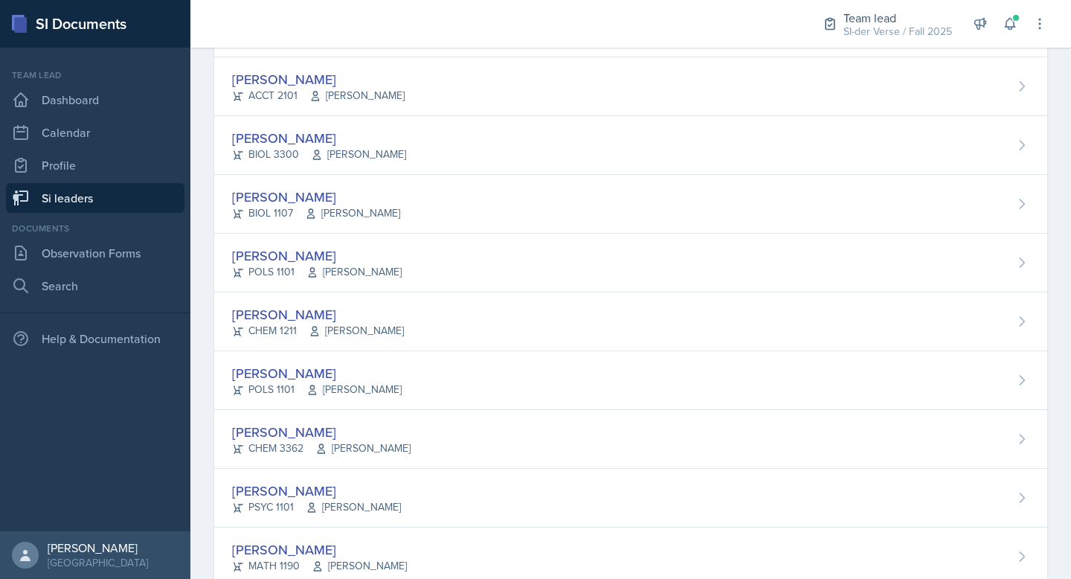
drag, startPoint x: 321, startPoint y: 435, endPoint x: 320, endPoint y: 426, distance: 9.0
click at [321, 435] on div "[PERSON_NAME]" at bounding box center [321, 432] width 179 height 20
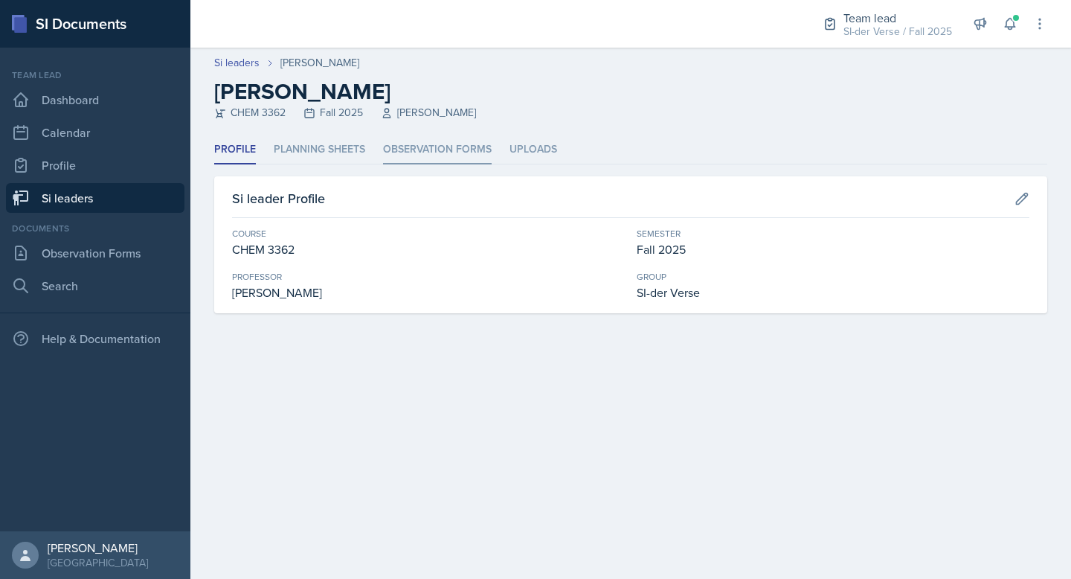
click at [411, 153] on li "Observation Forms" at bounding box center [437, 149] width 109 height 29
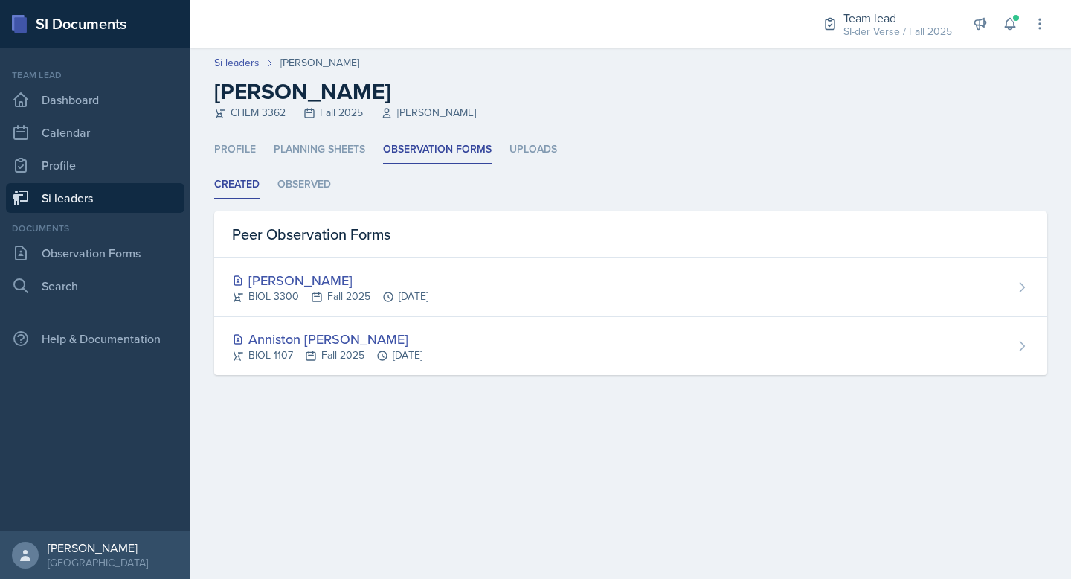
click at [100, 201] on link "Si leaders" at bounding box center [95, 198] width 179 height 30
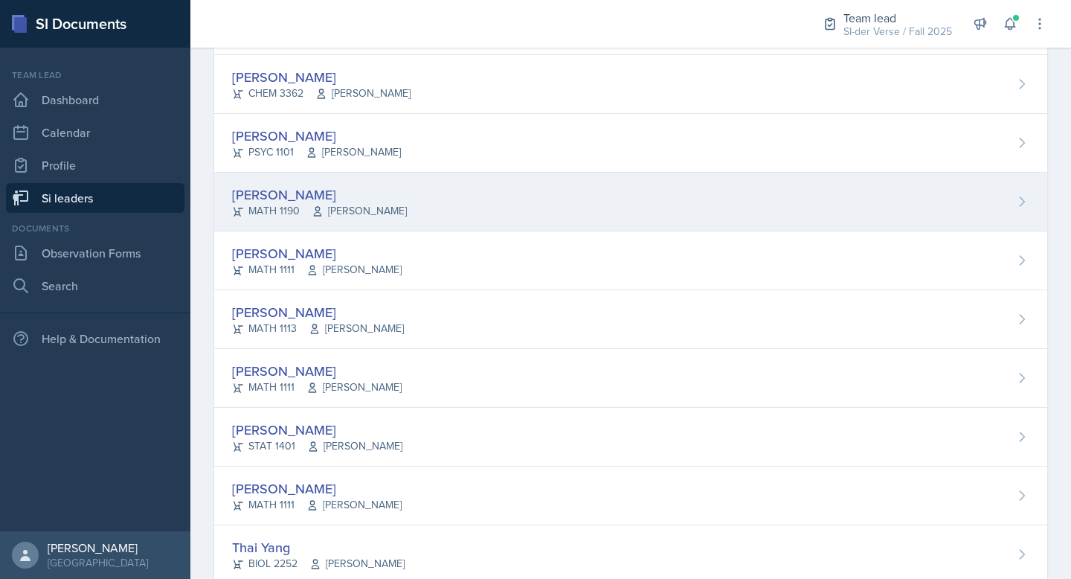
scroll to position [825, 0]
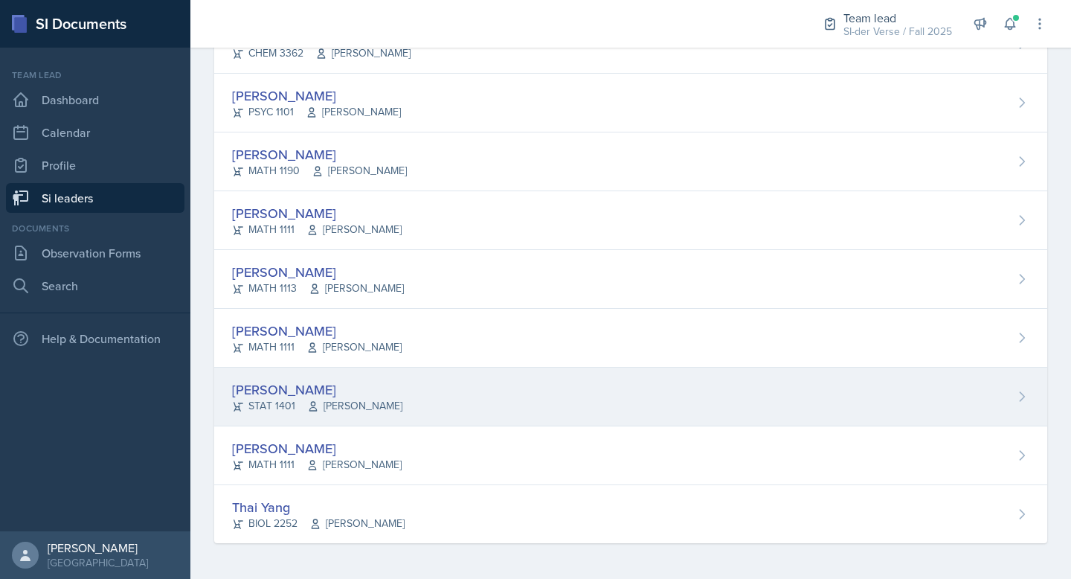
click at [309, 388] on div "[PERSON_NAME]" at bounding box center [317, 389] width 170 height 20
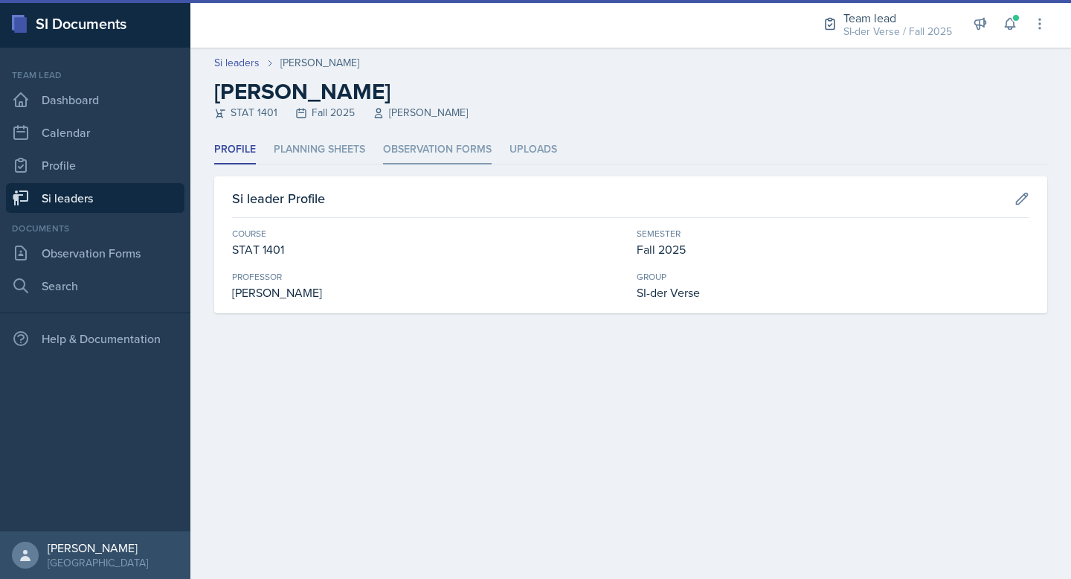
click at [437, 150] on li "Observation Forms" at bounding box center [437, 149] width 109 height 29
